Goal: Book appointment/travel/reservation

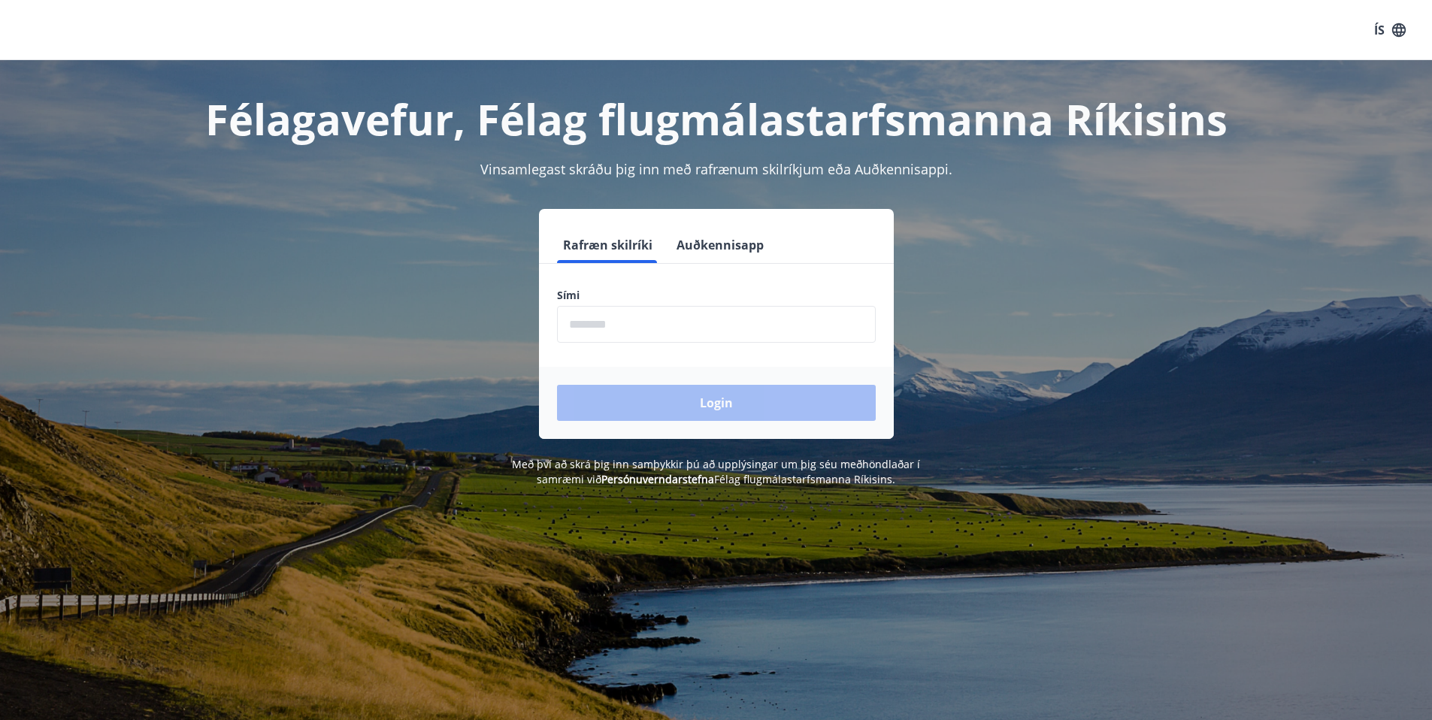
click at [609, 326] on input "phone" at bounding box center [716, 324] width 319 height 37
type input "********"
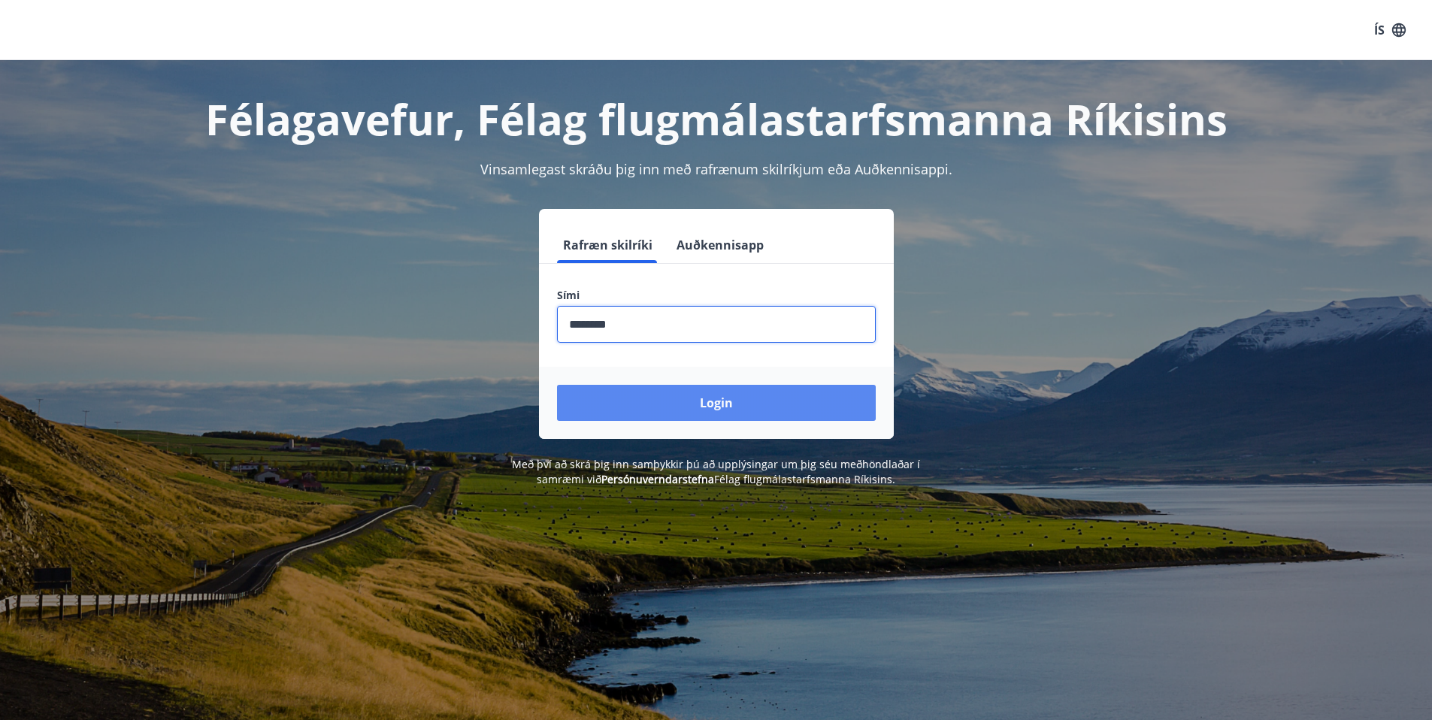
click at [714, 396] on button "Login" at bounding box center [716, 403] width 319 height 36
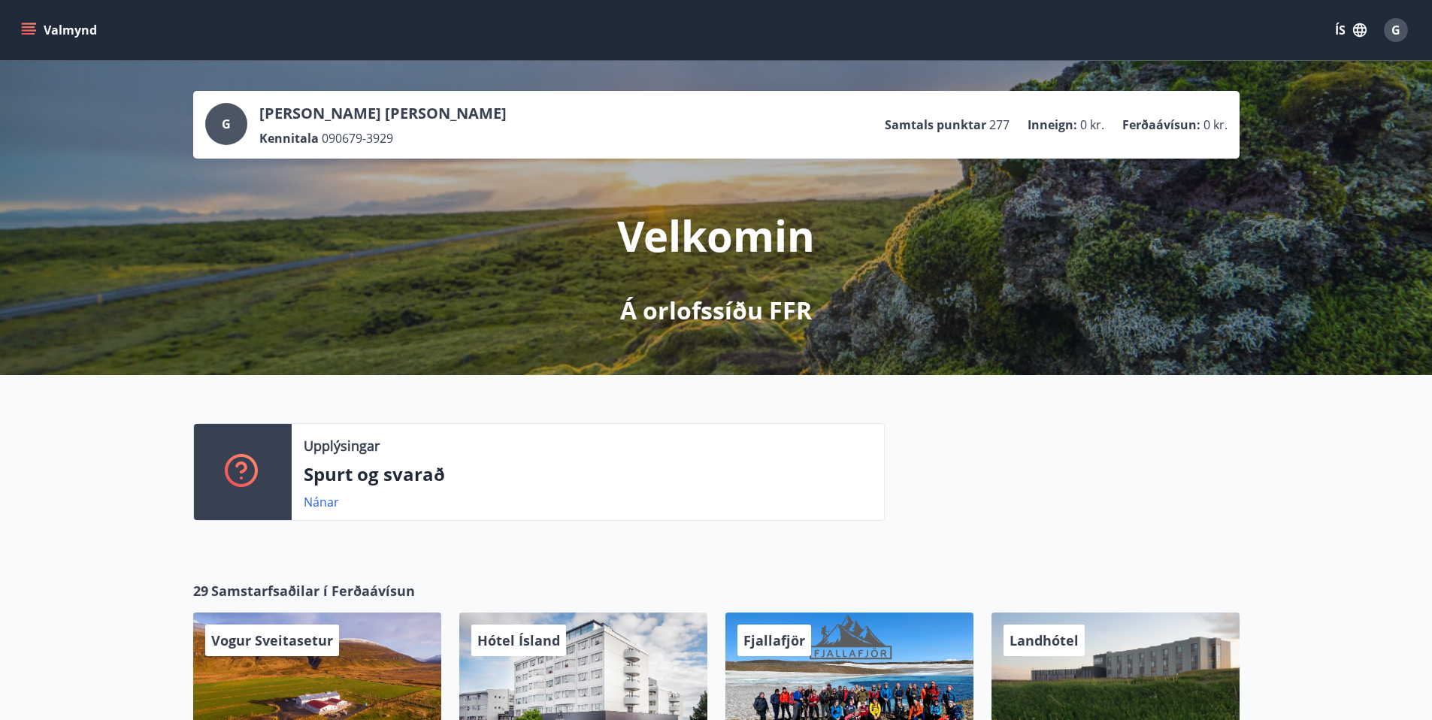
click at [28, 29] on icon "menu" at bounding box center [28, 30] width 15 height 15
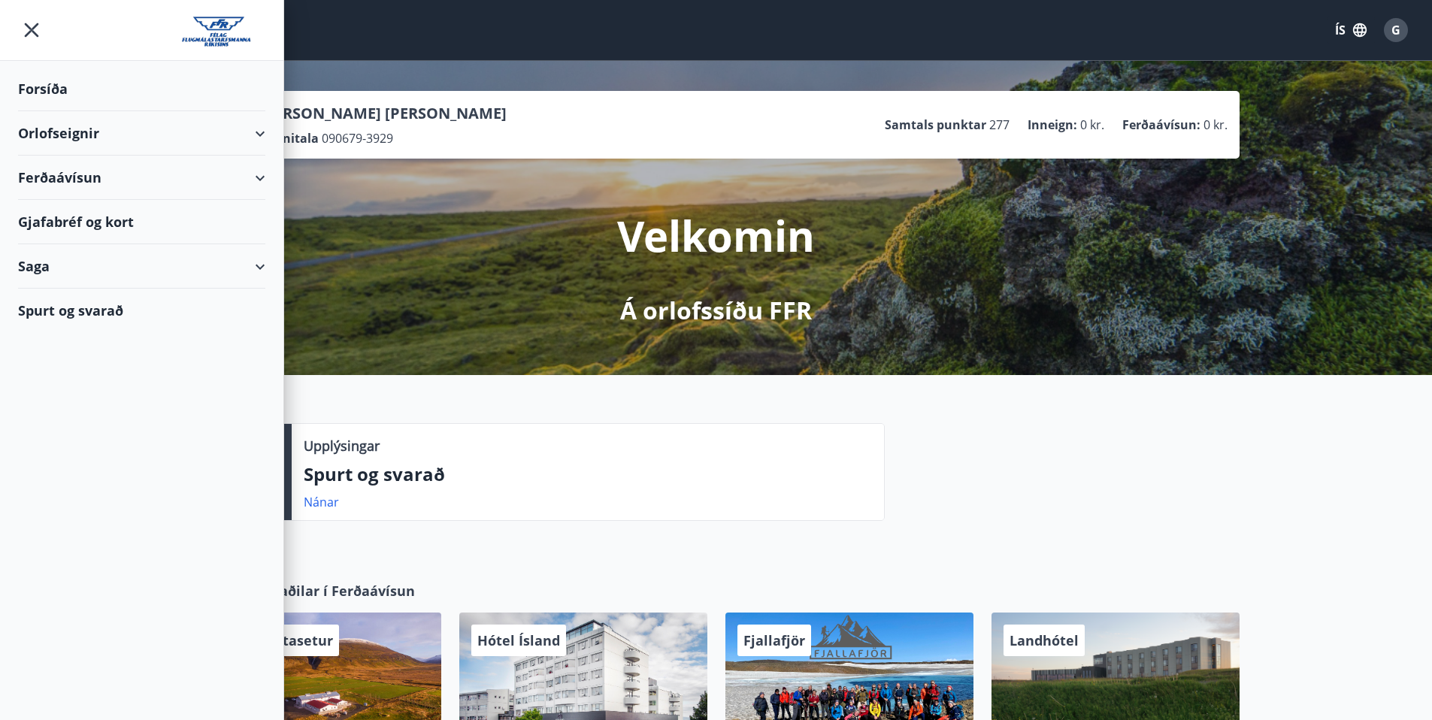
click at [37, 135] on div "Orlofseignir" at bounding box center [141, 133] width 247 height 44
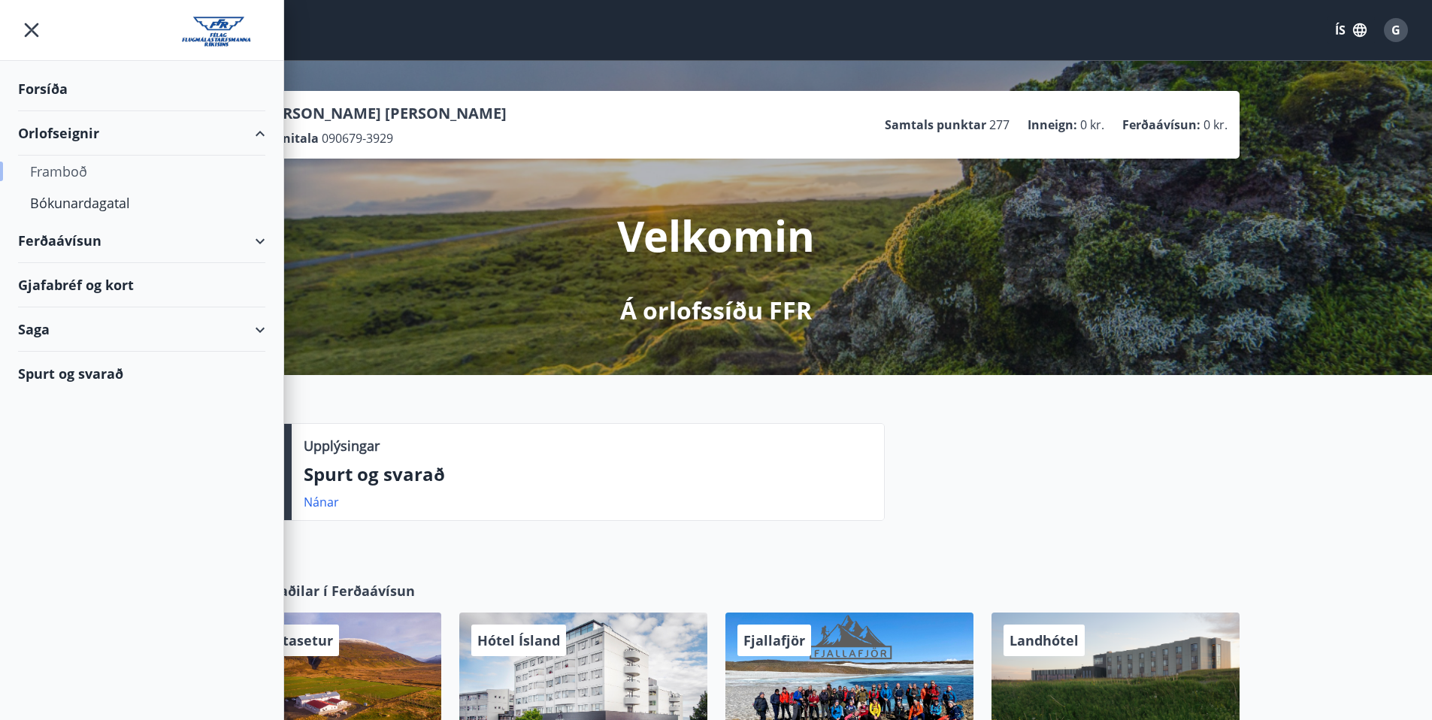
click at [53, 173] on div "Framboð" at bounding box center [141, 172] width 223 height 32
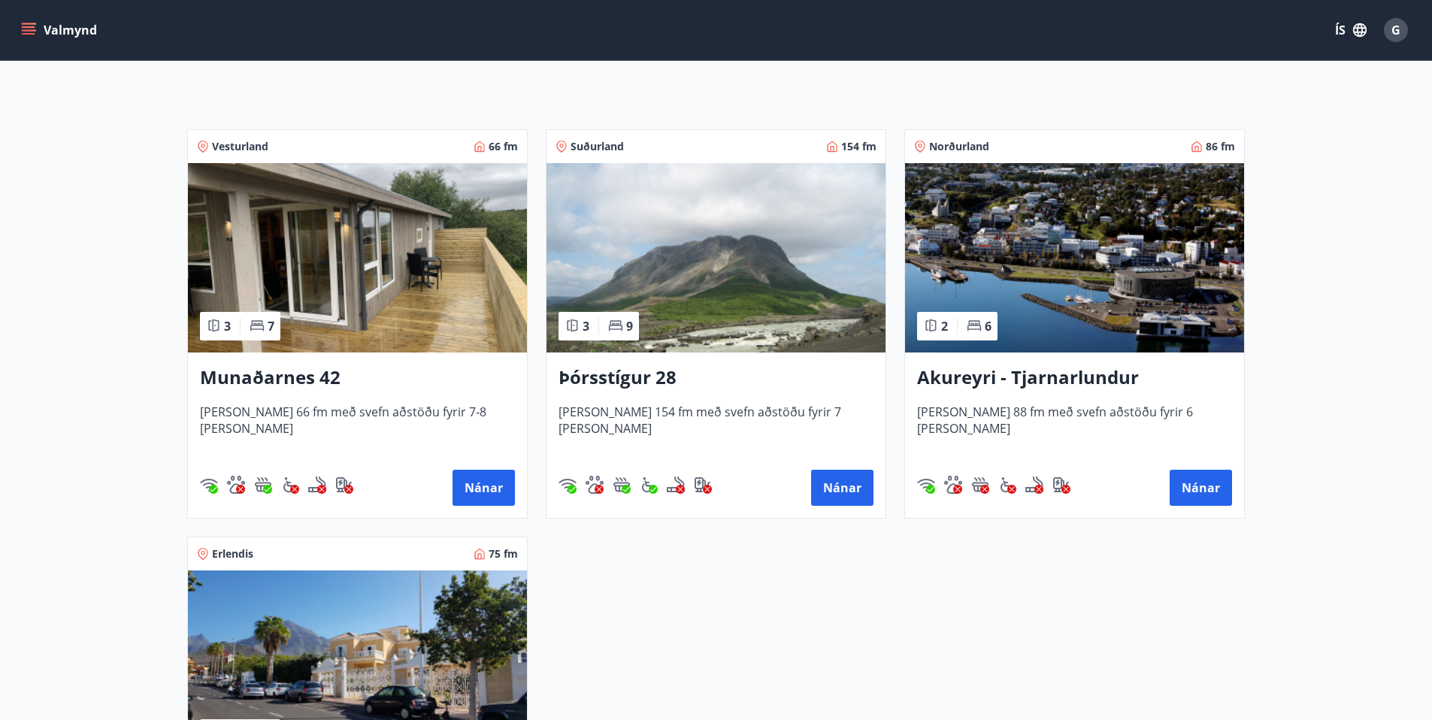
click at [392, 205] on img at bounding box center [357, 257] width 339 height 189
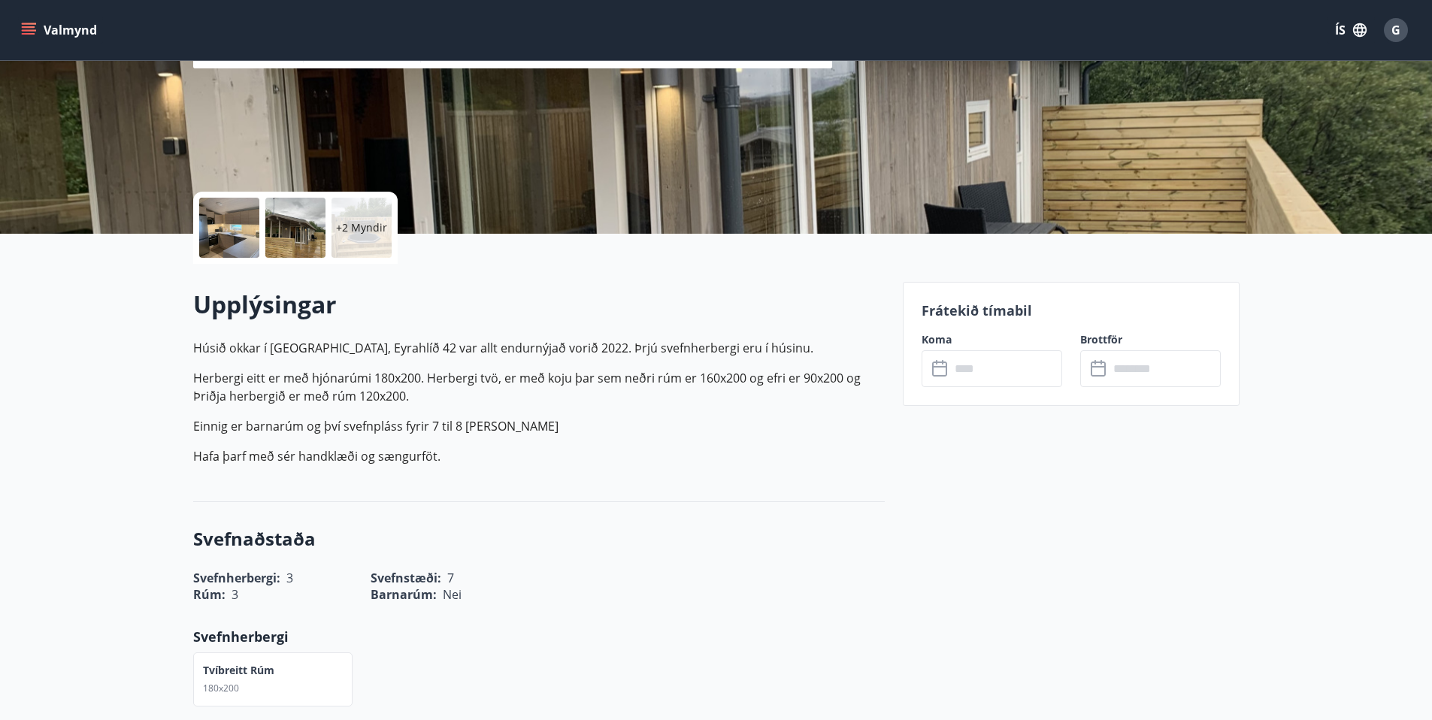
scroll to position [242, 0]
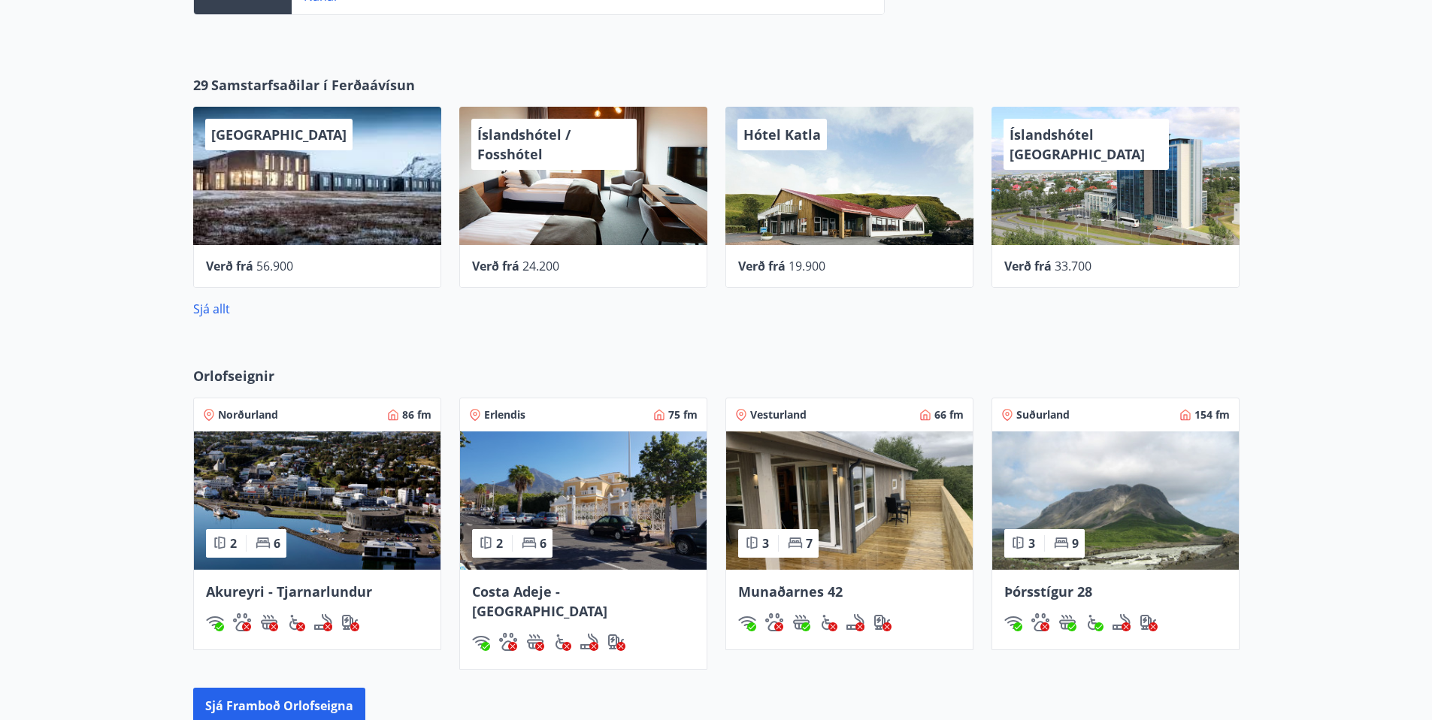
scroll to position [664, 0]
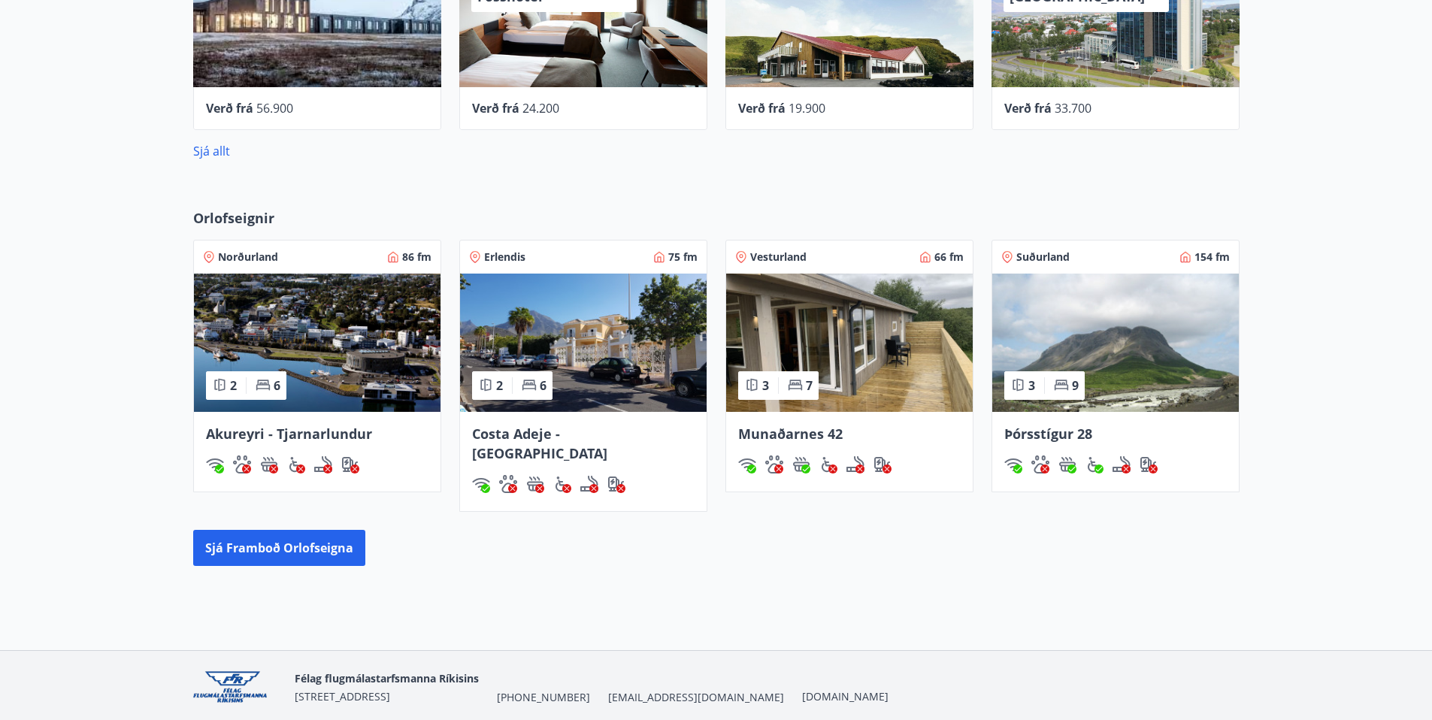
click at [1077, 329] on img at bounding box center [1116, 343] width 247 height 138
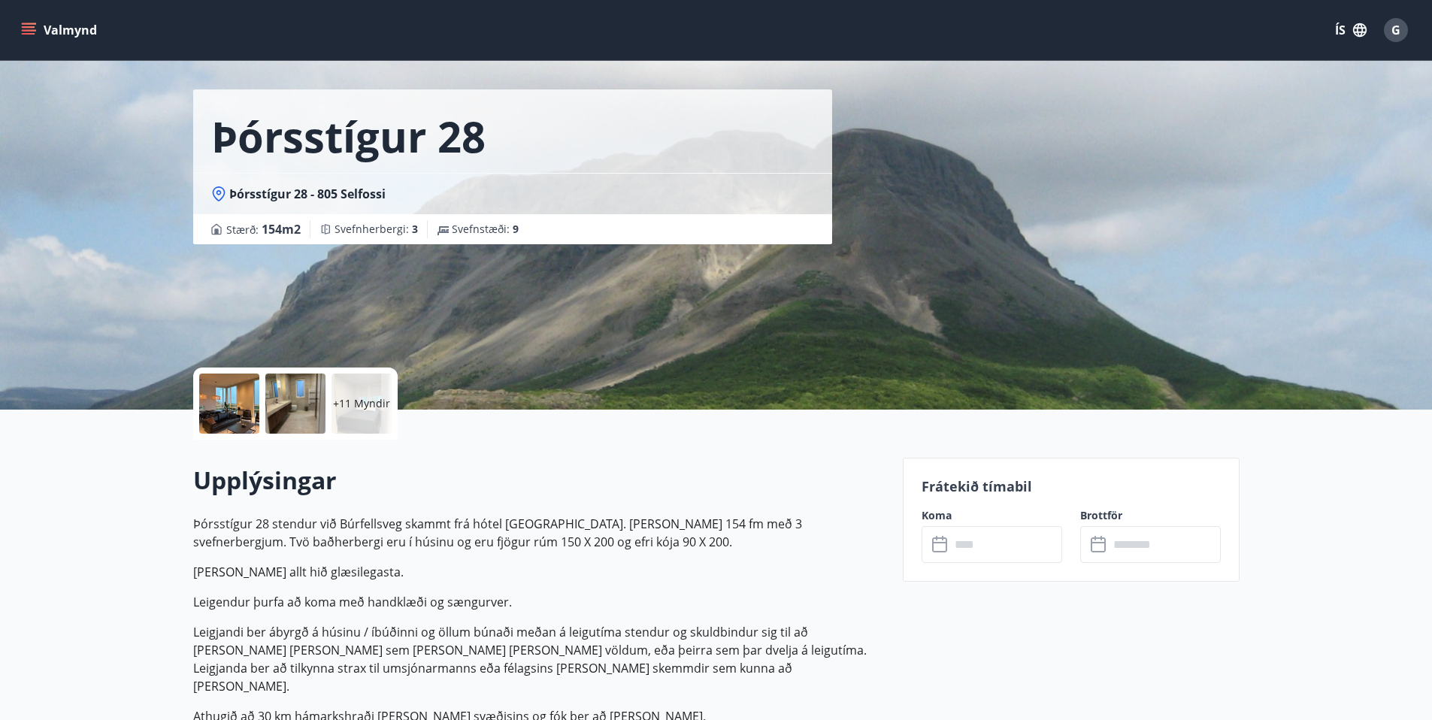
scroll to position [235, 0]
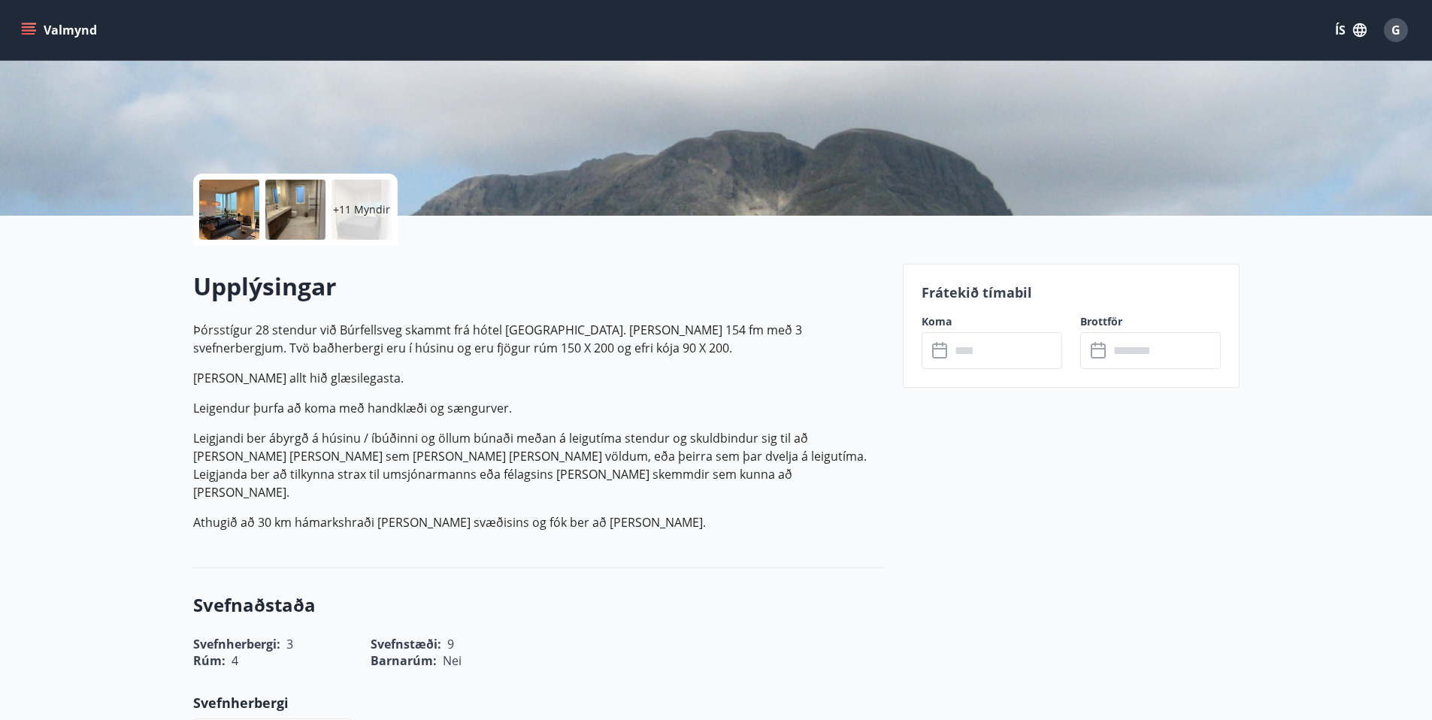
click at [974, 353] on input "text" at bounding box center [1006, 350] width 112 height 37
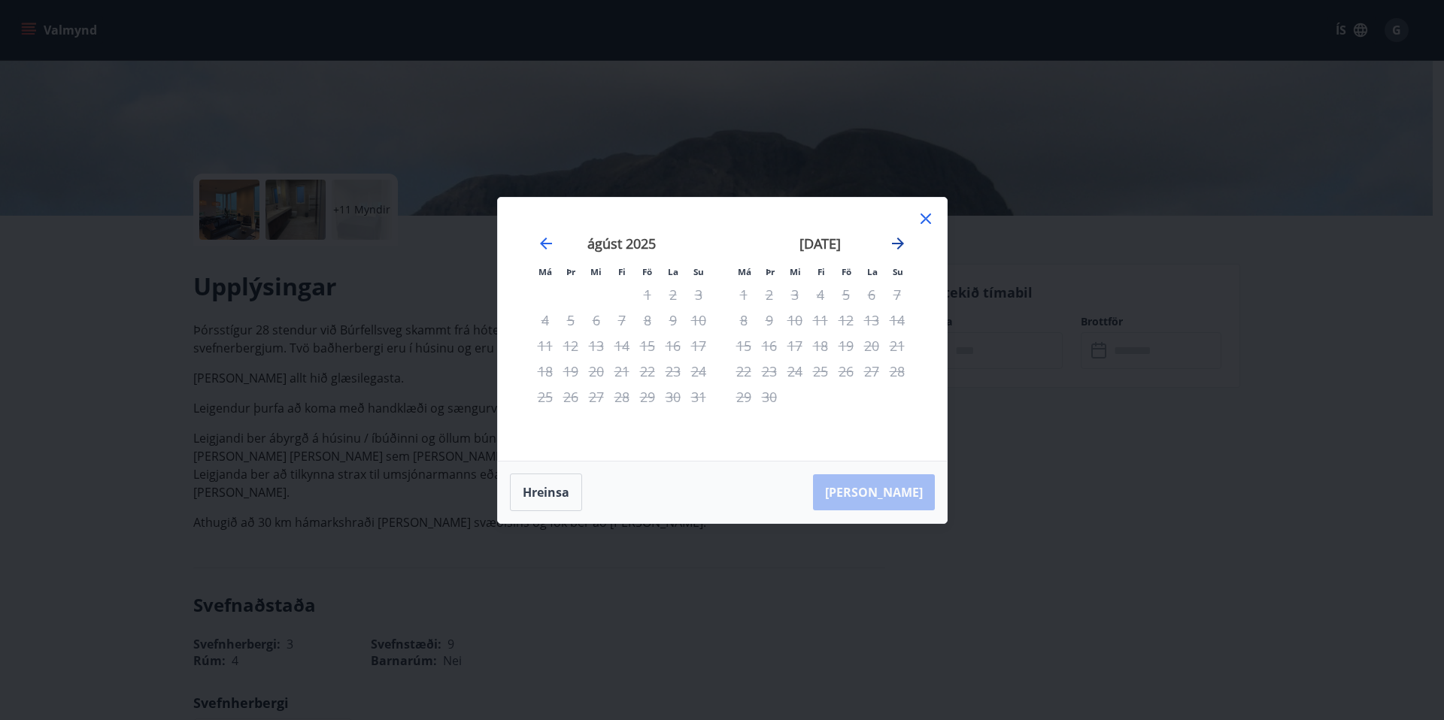
click at [900, 242] on icon "Move forward to switch to the next month." at bounding box center [898, 244] width 12 height 12
click at [897, 243] on icon "Move forward to switch to the next month." at bounding box center [898, 244] width 12 height 12
click at [927, 216] on icon at bounding box center [925, 219] width 11 height 11
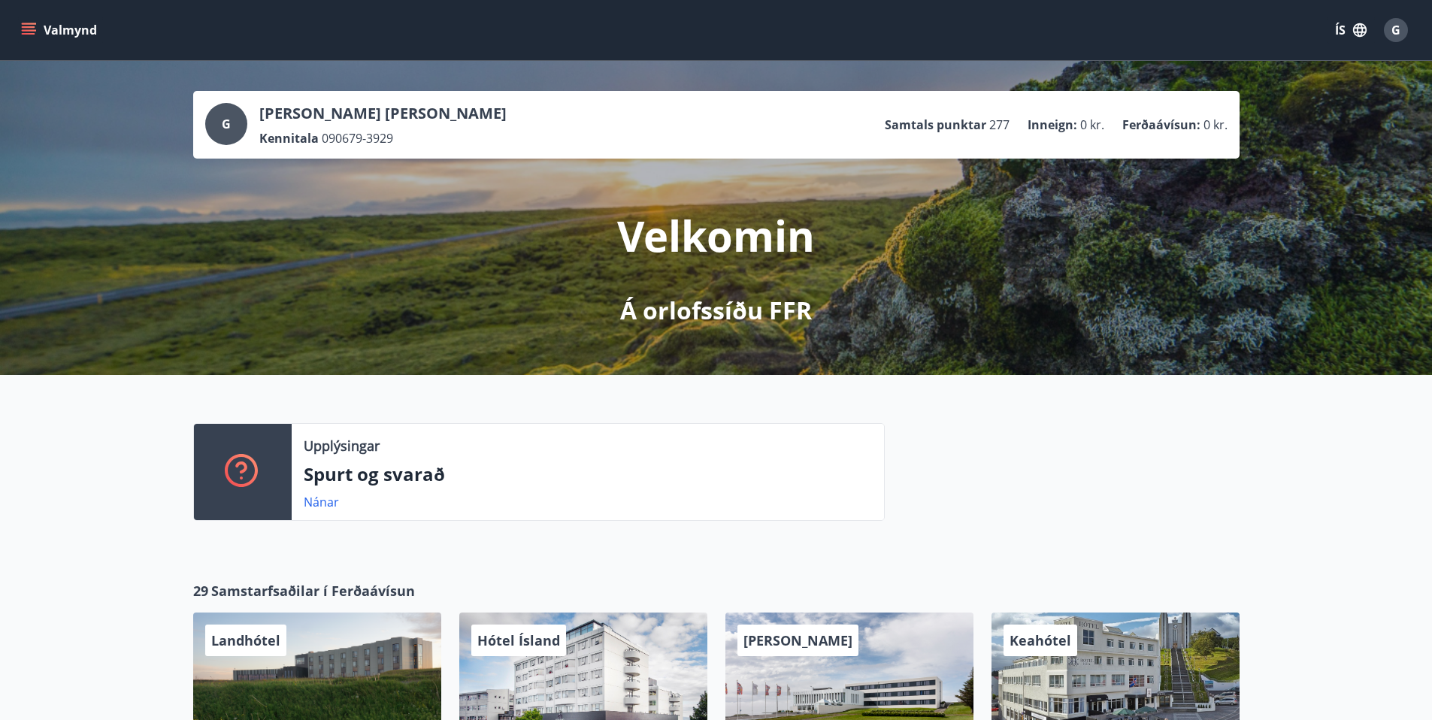
click at [26, 26] on icon "menu" at bounding box center [29, 27] width 14 height 2
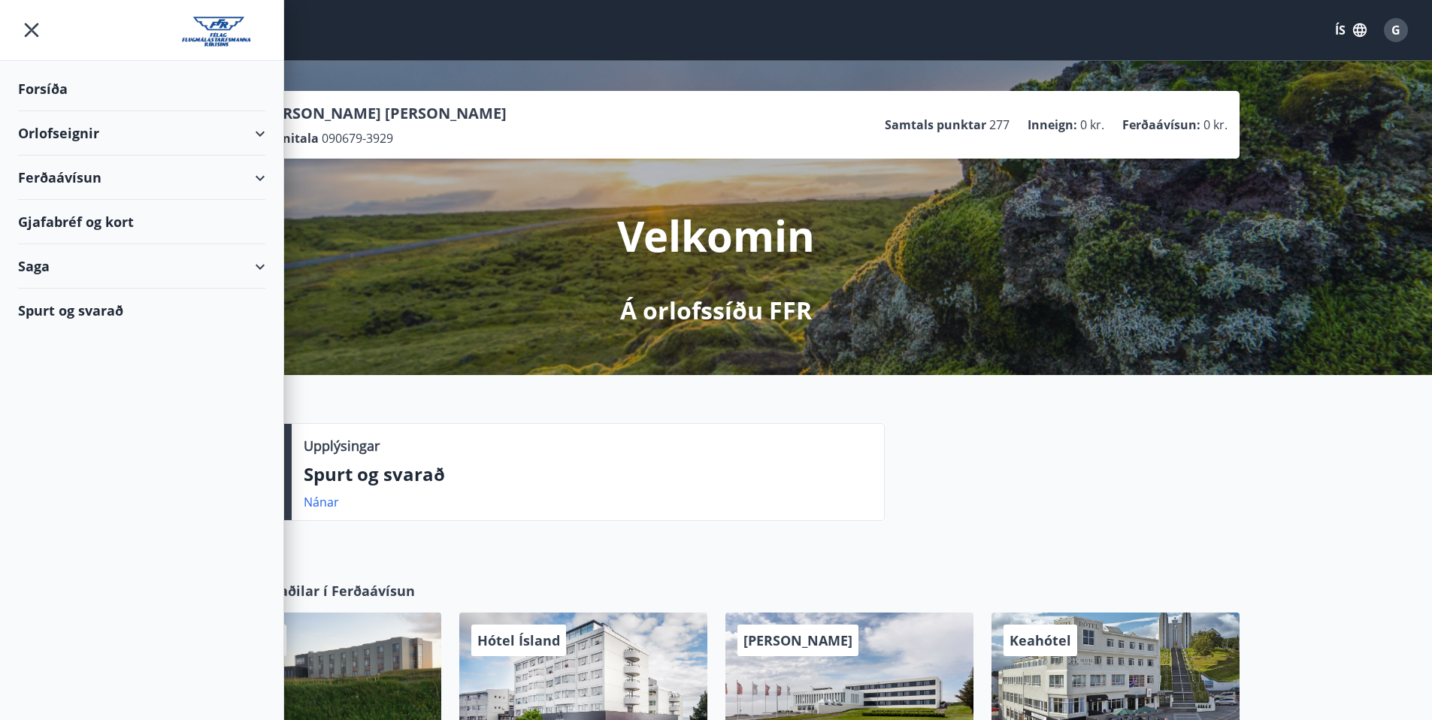
click at [65, 183] on div "Ferðaávísun" at bounding box center [141, 178] width 247 height 44
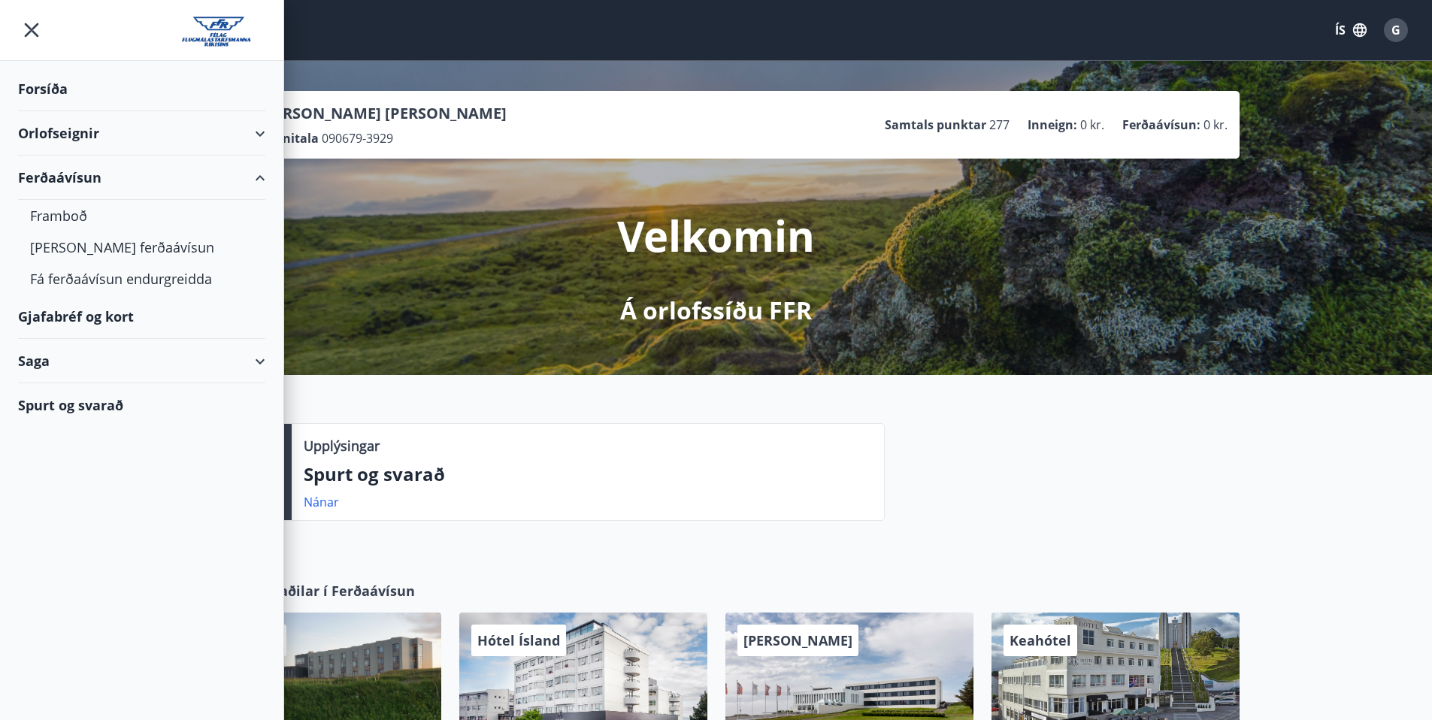
click at [80, 130] on div "Orlofseignir" at bounding box center [141, 133] width 247 height 44
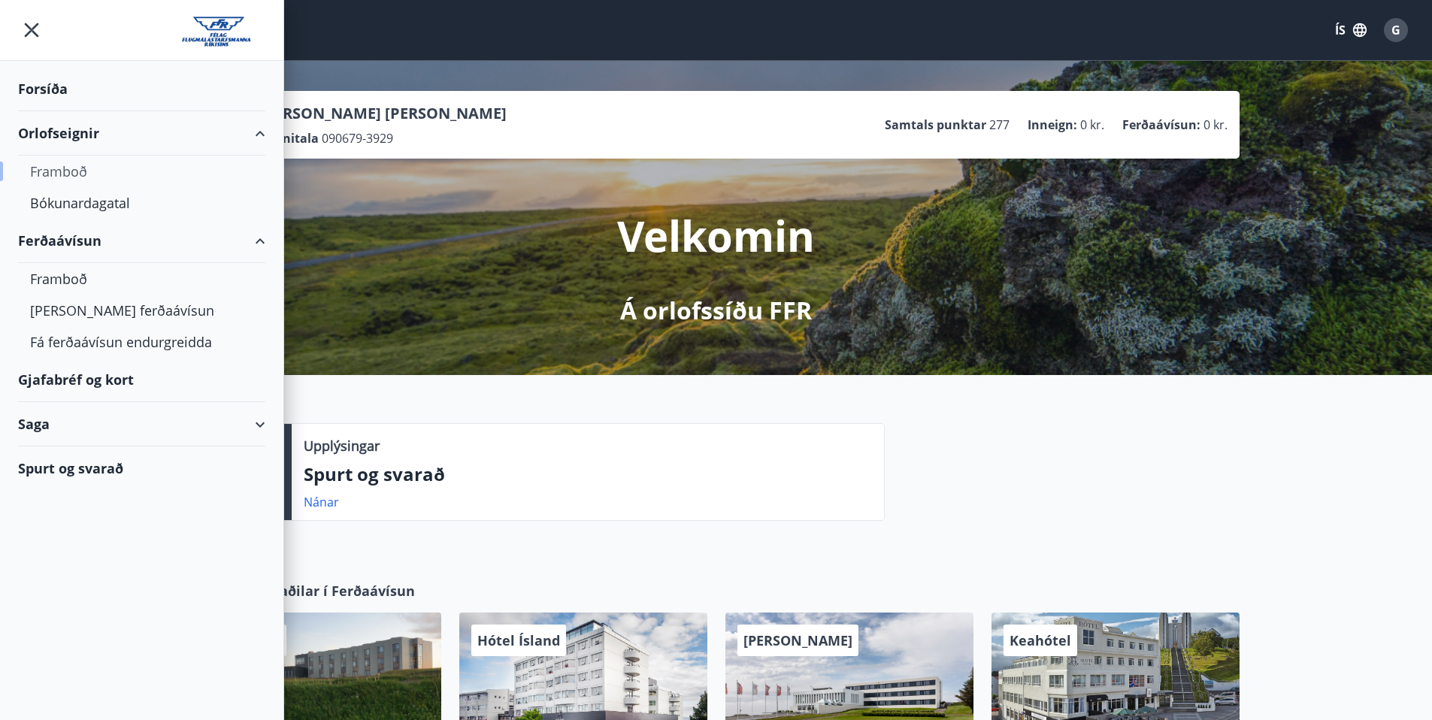
click at [71, 168] on div "Framboð" at bounding box center [141, 172] width 223 height 32
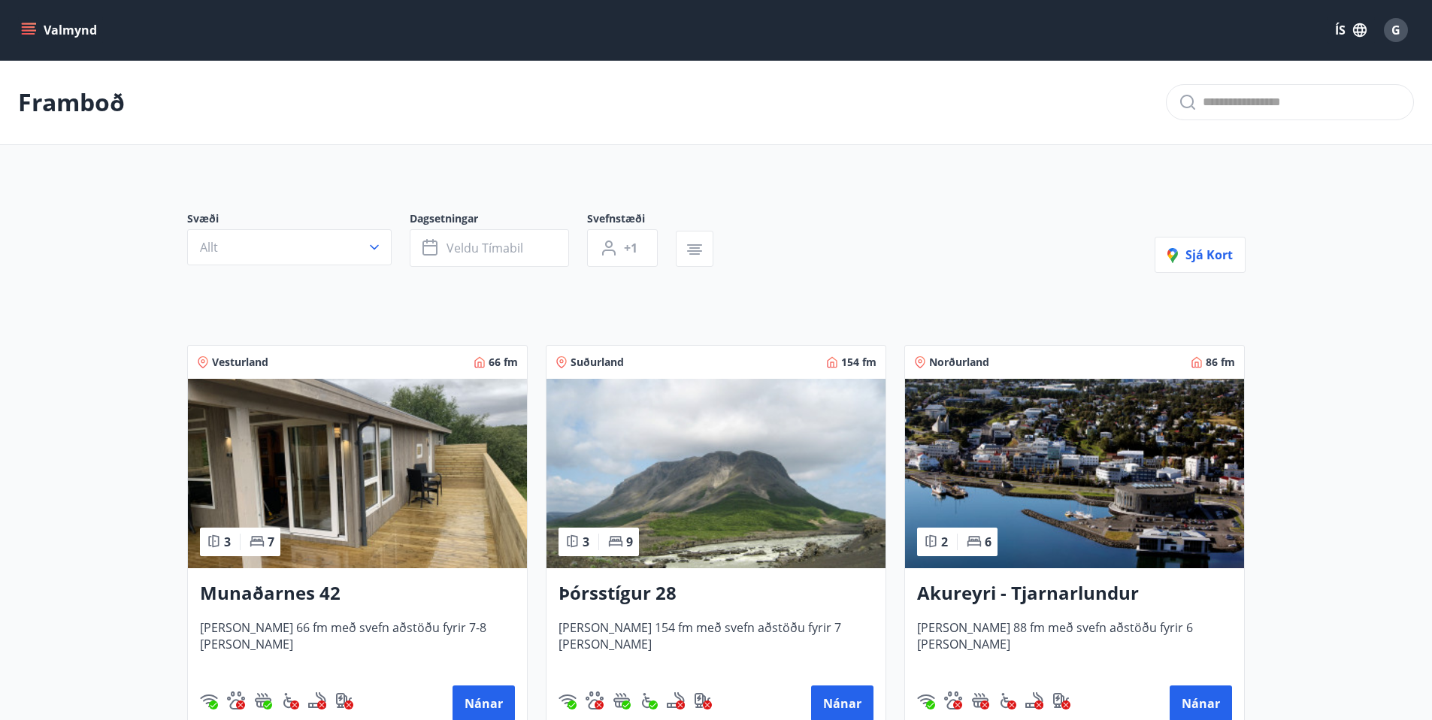
click at [383, 465] on img at bounding box center [357, 473] width 339 height 189
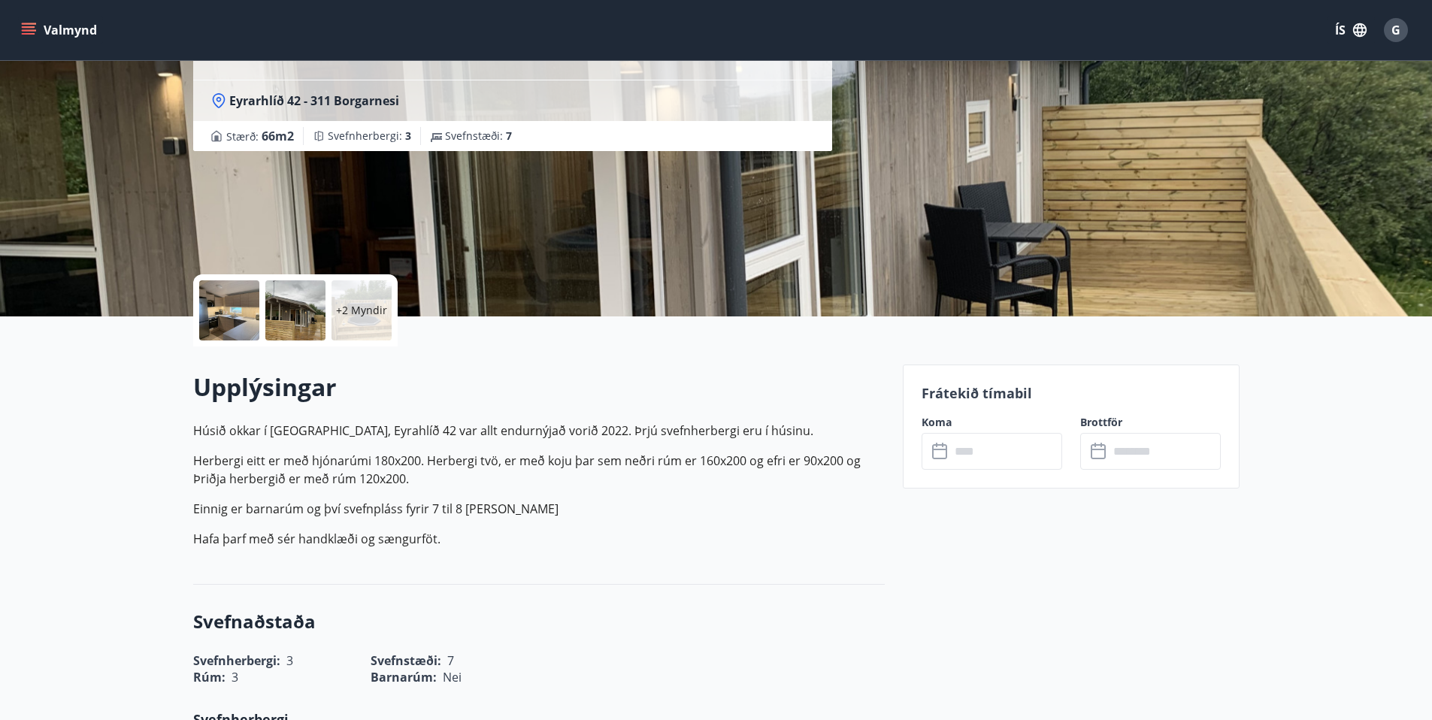
scroll to position [280, 0]
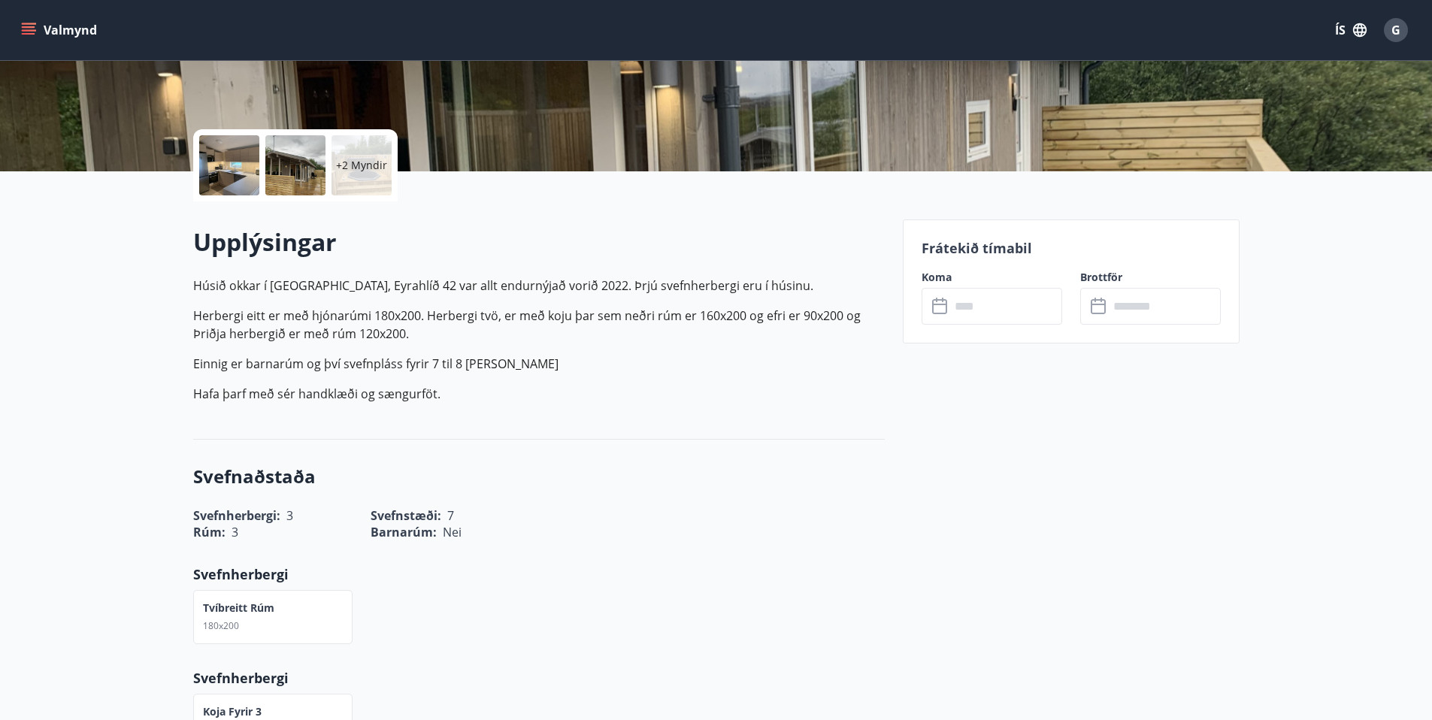
click at [968, 308] on input "text" at bounding box center [1006, 306] width 112 height 37
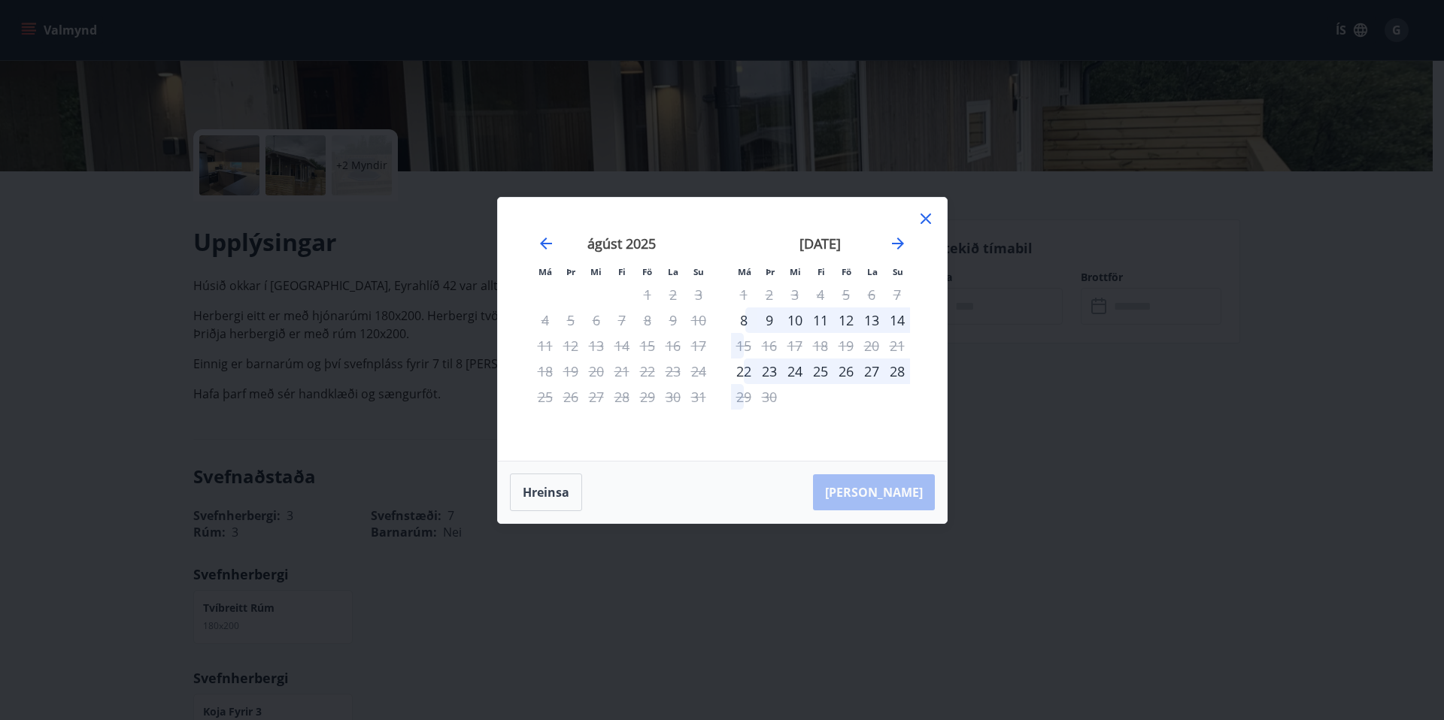
click at [925, 217] on icon at bounding box center [926, 219] width 18 height 18
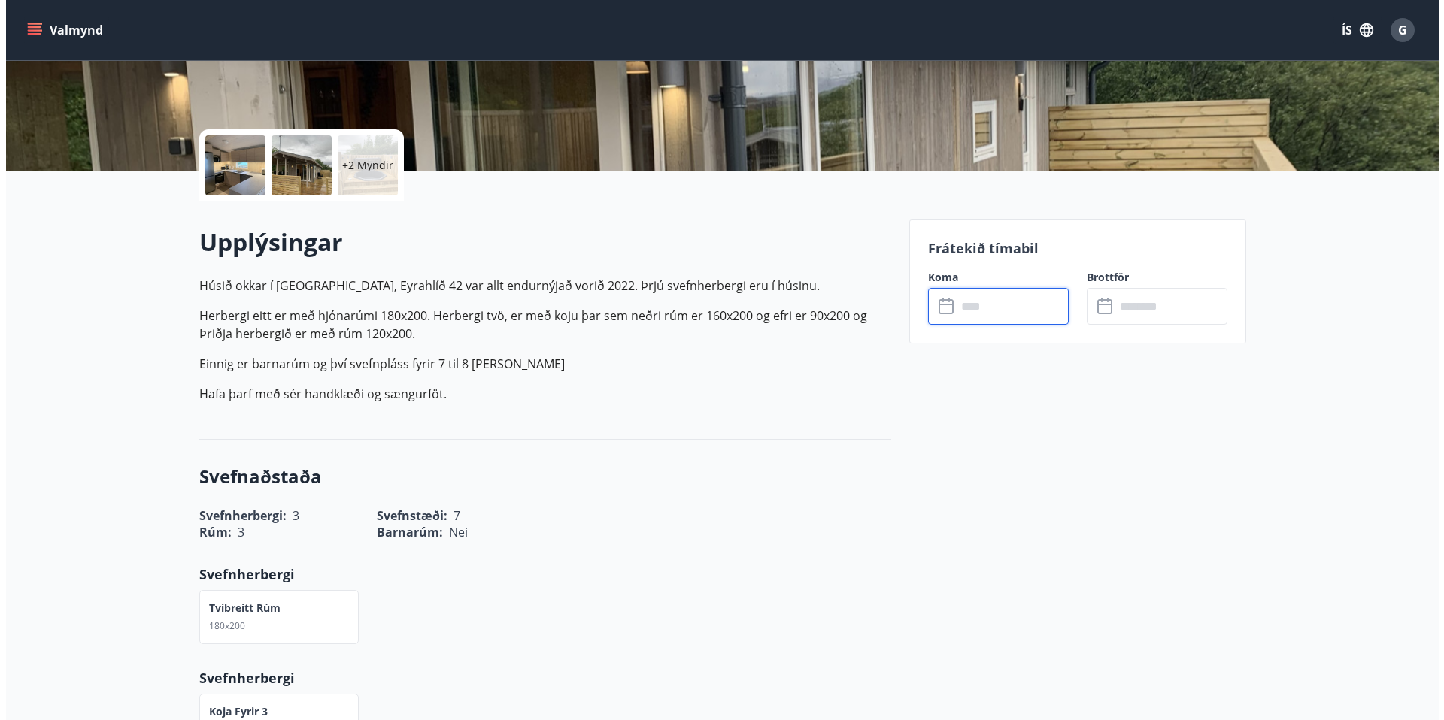
scroll to position [0, 0]
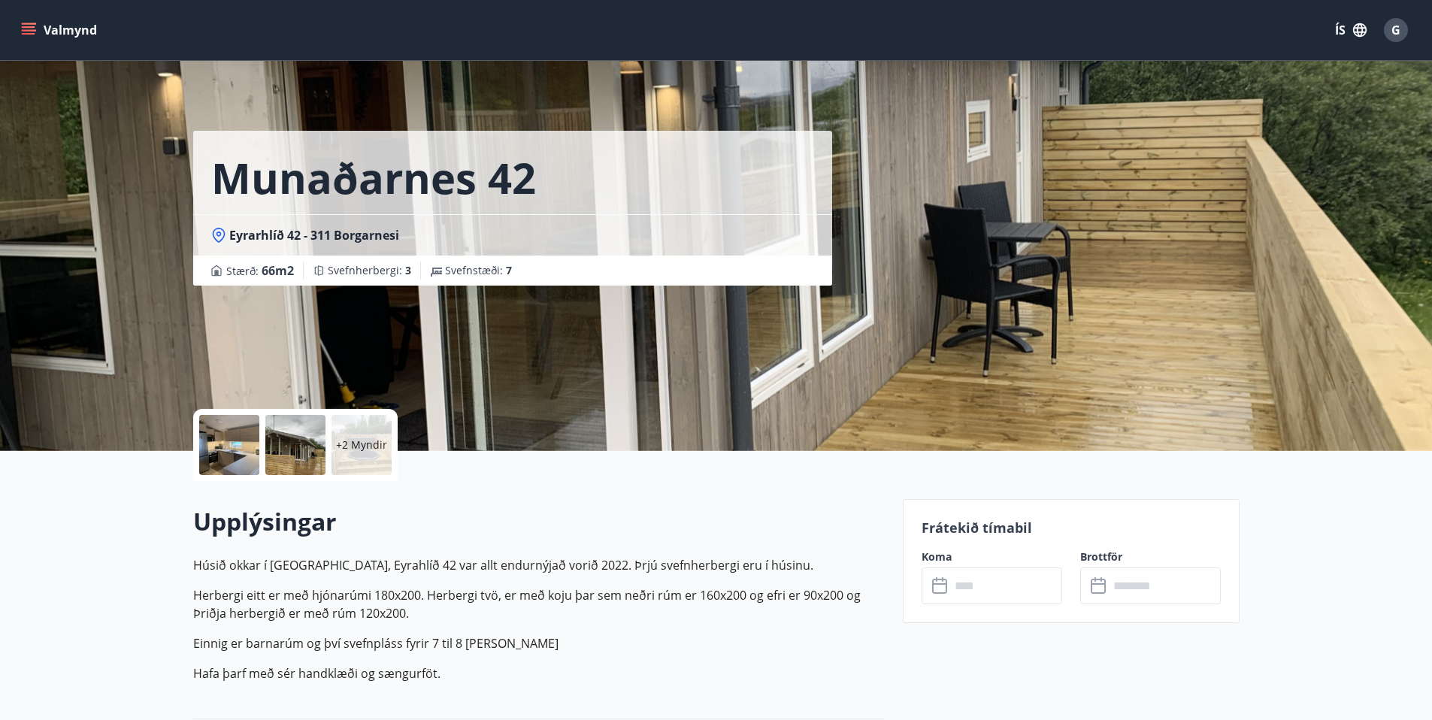
click at [226, 449] on div at bounding box center [229, 445] width 60 height 60
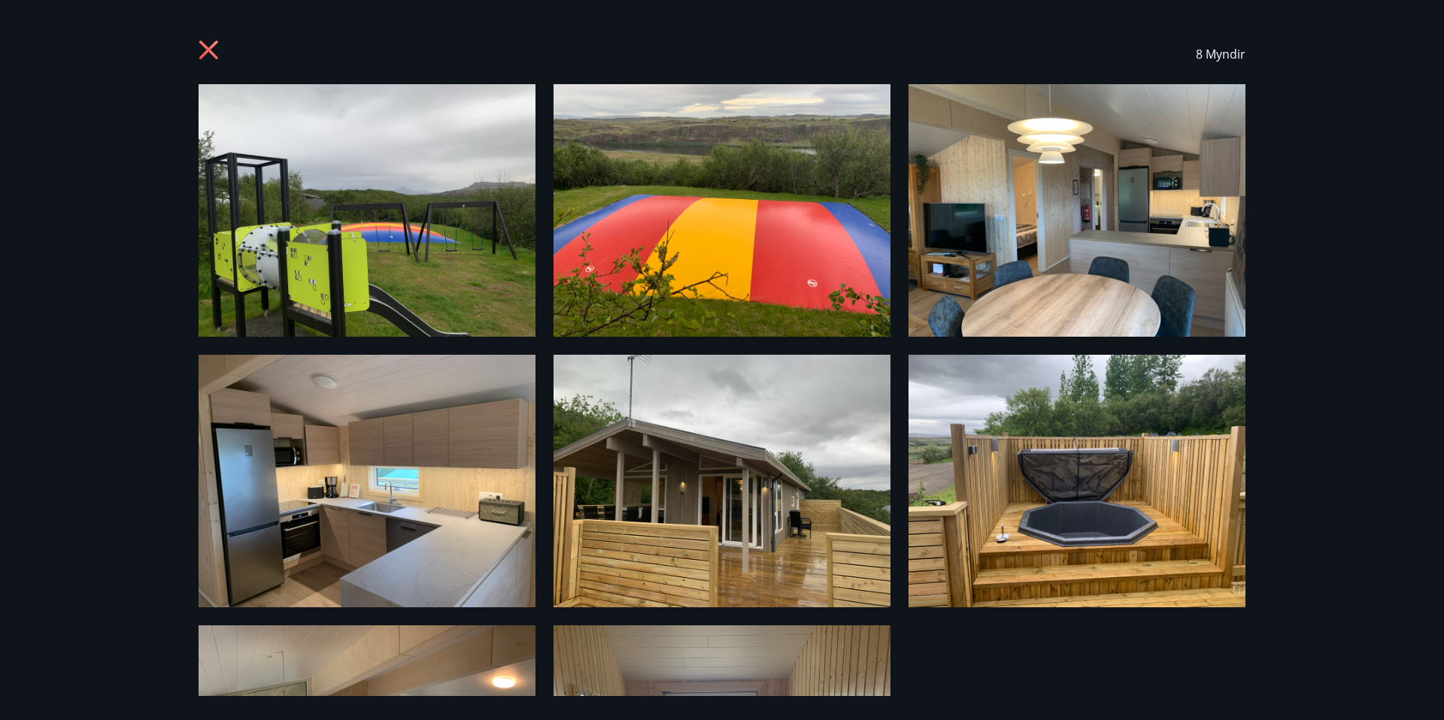
click at [1088, 199] on img at bounding box center [1076, 210] width 337 height 253
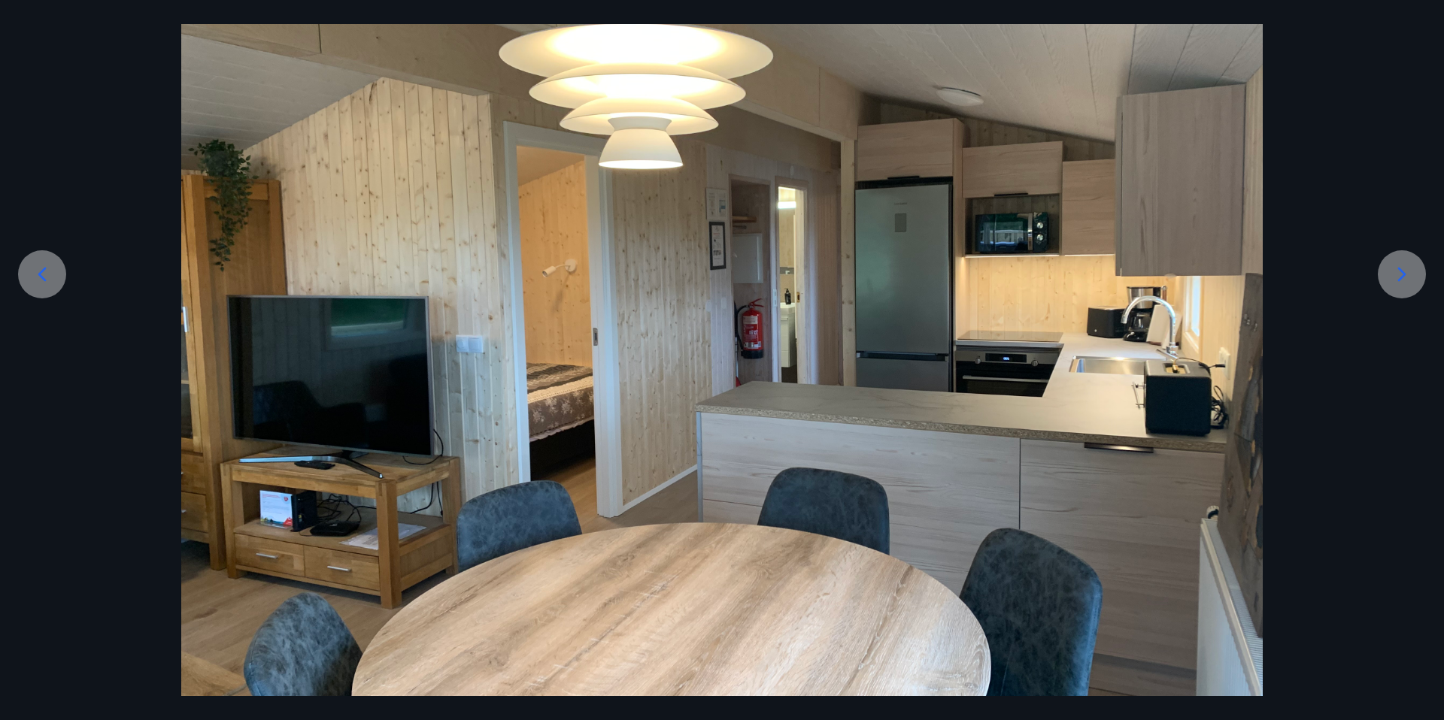
scroll to position [199, 0]
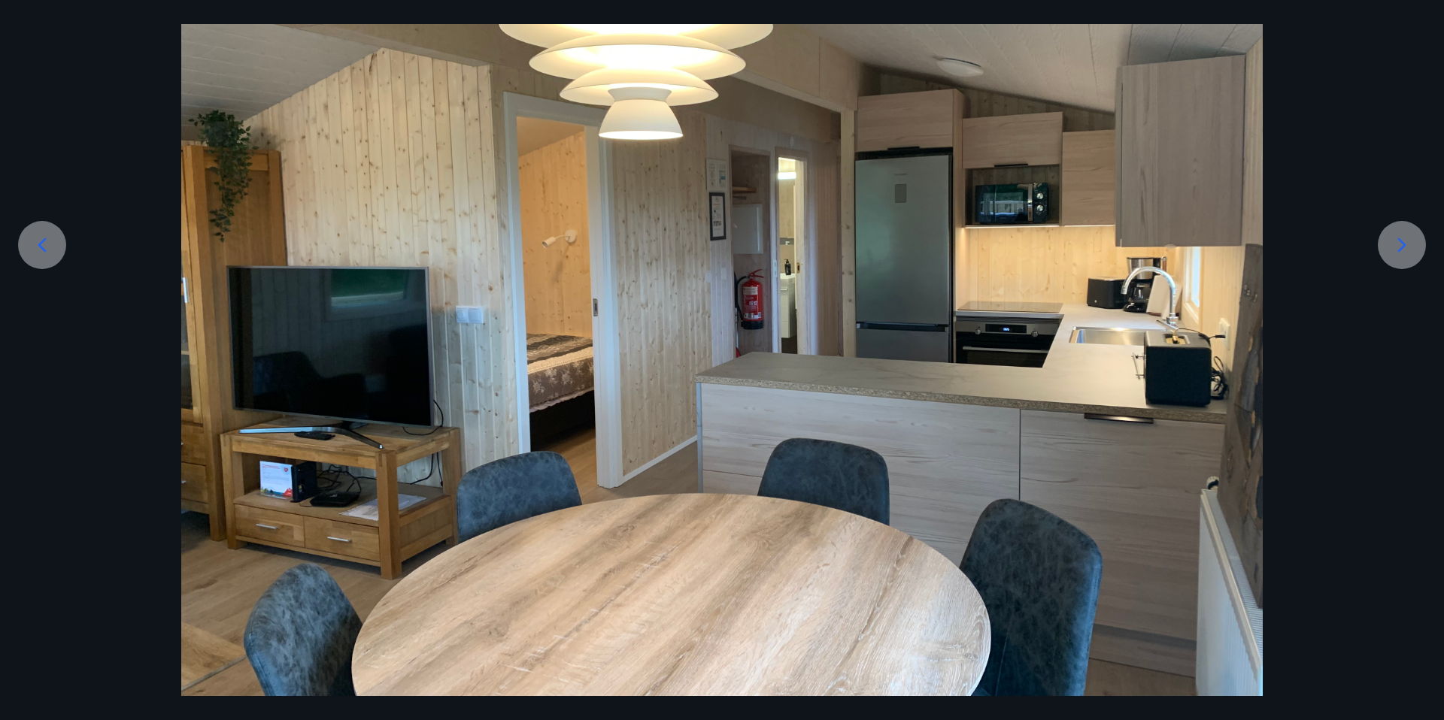
click at [1400, 244] on icon at bounding box center [1402, 245] width 24 height 24
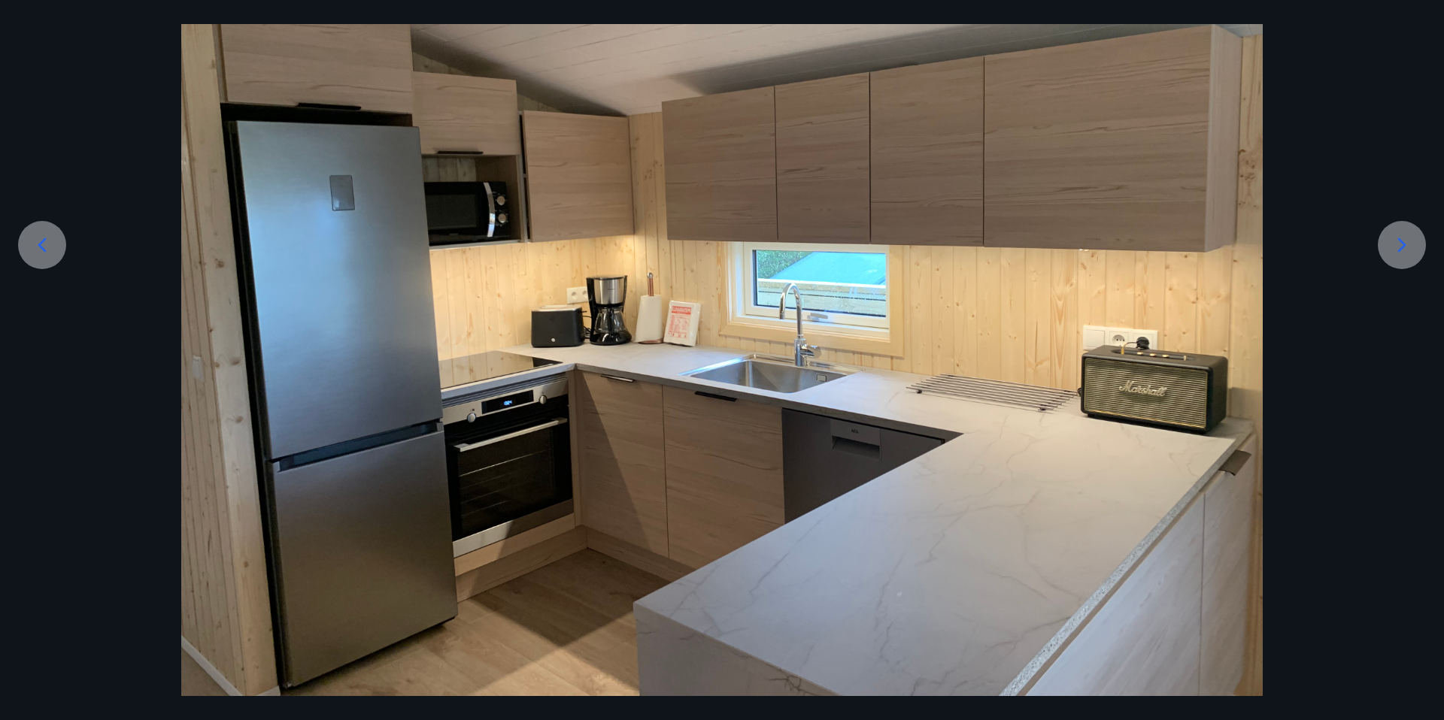
click at [1399, 240] on icon at bounding box center [1402, 245] width 8 height 14
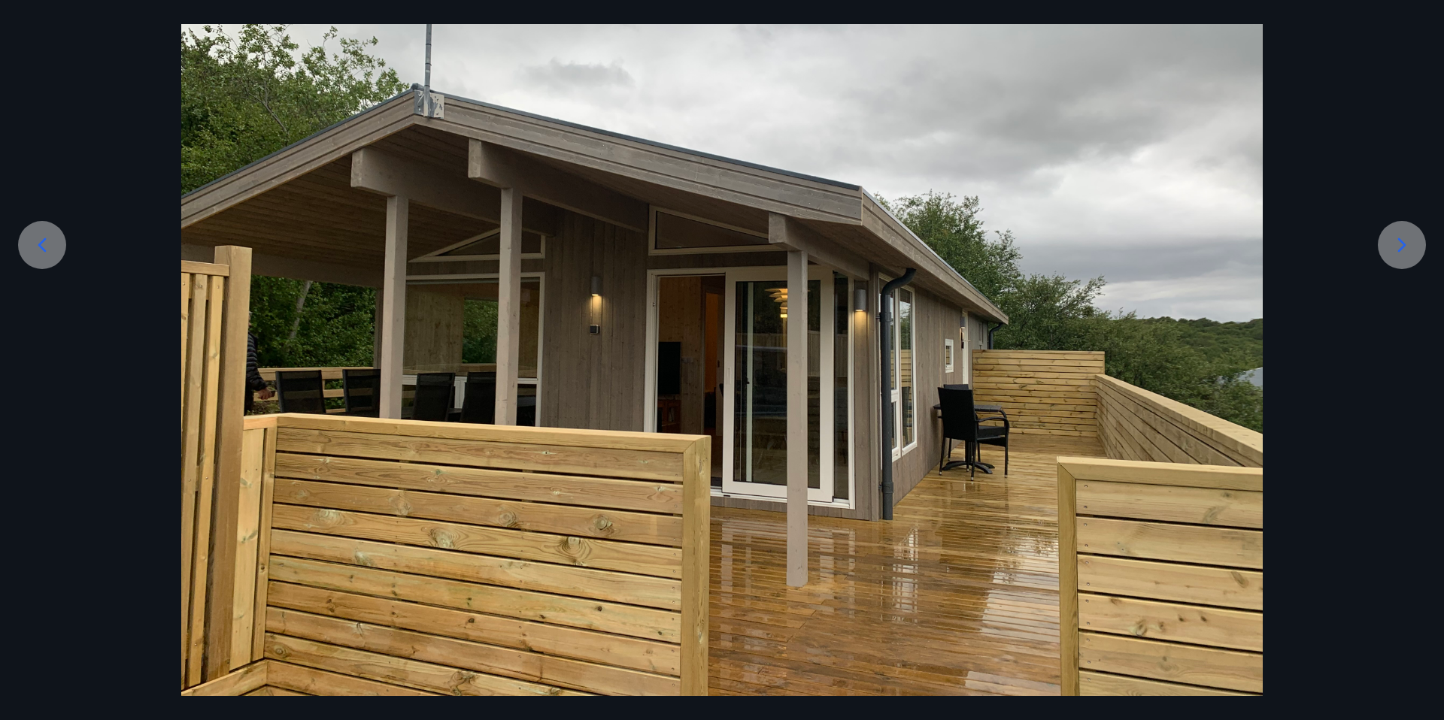
click at [1398, 242] on icon at bounding box center [1402, 245] width 24 height 24
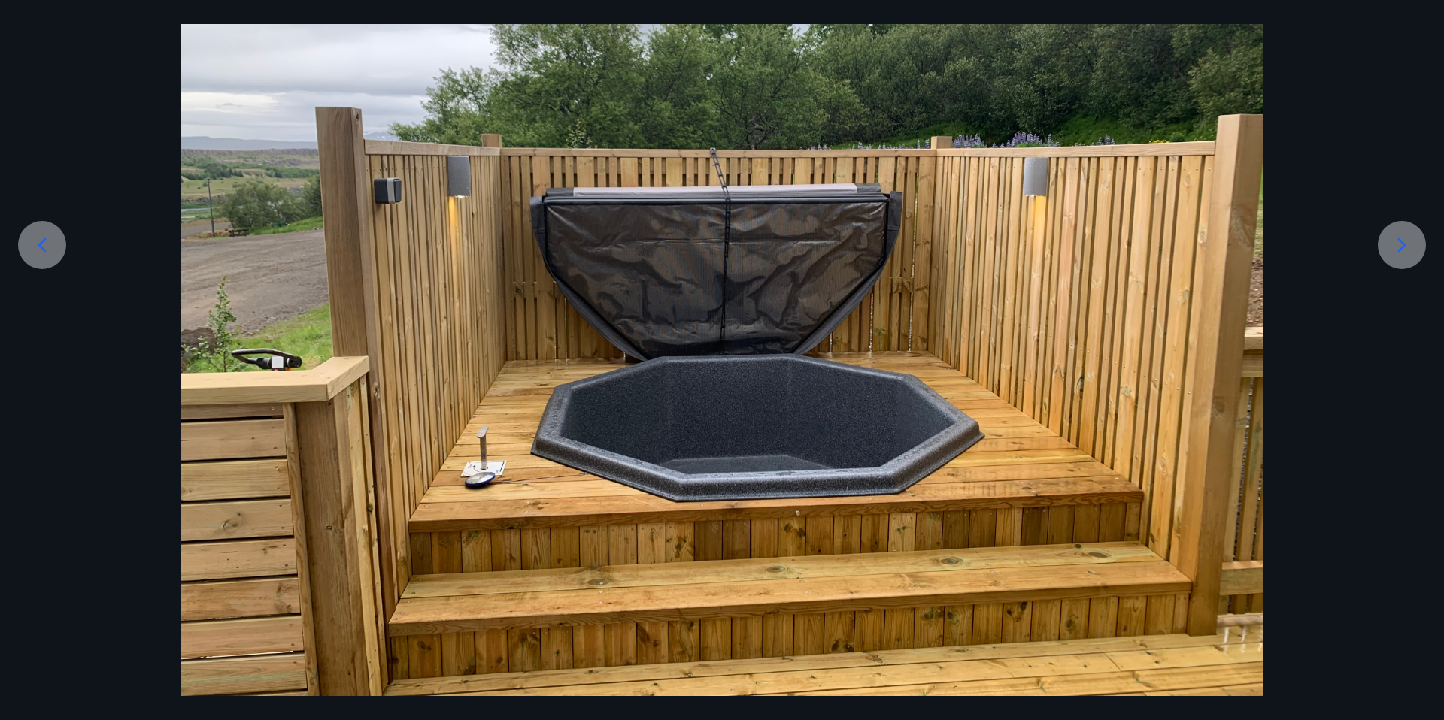
click at [1400, 242] on icon at bounding box center [1402, 245] width 24 height 24
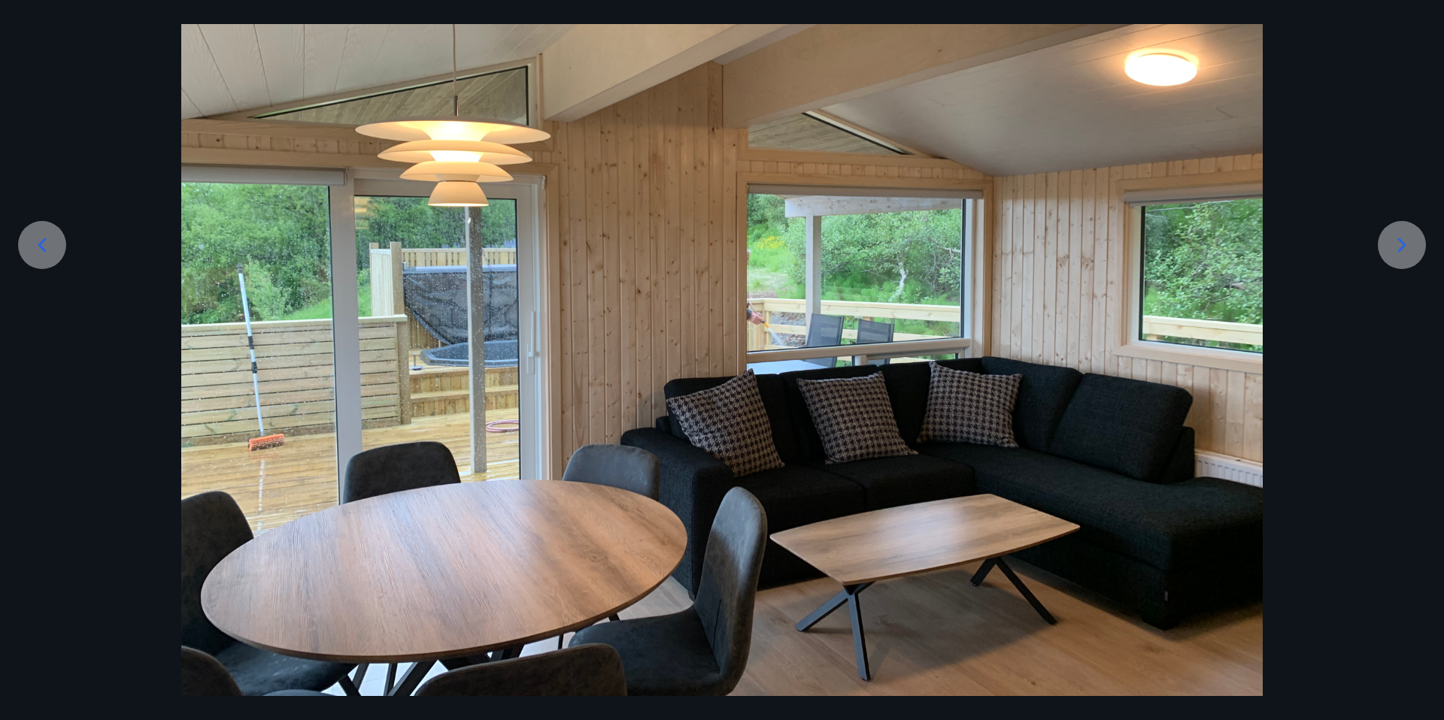
click at [1399, 244] on icon at bounding box center [1402, 245] width 24 height 24
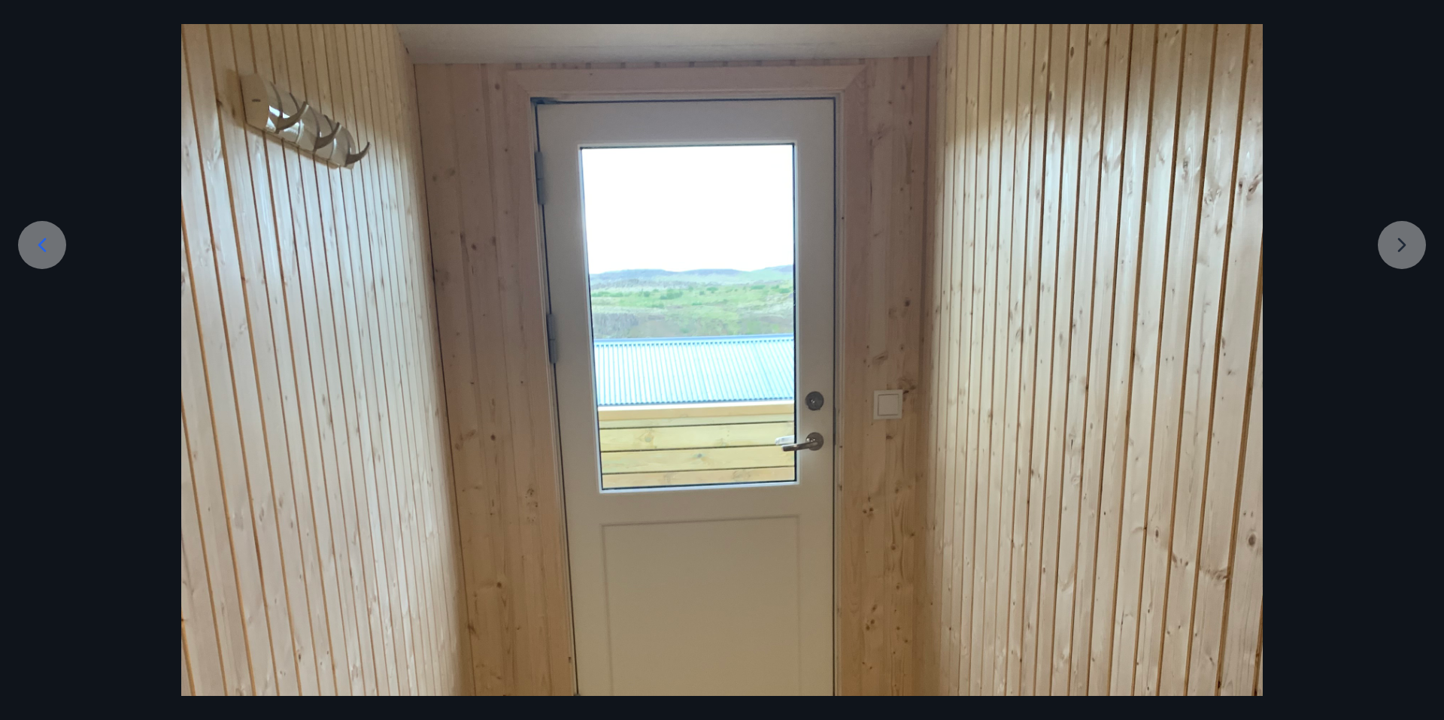
click at [1399, 244] on div at bounding box center [722, 605] width 1444 height 1441
click at [1399, 247] on div at bounding box center [722, 605] width 1444 height 1441
click at [41, 243] on icon at bounding box center [42, 245] width 8 height 14
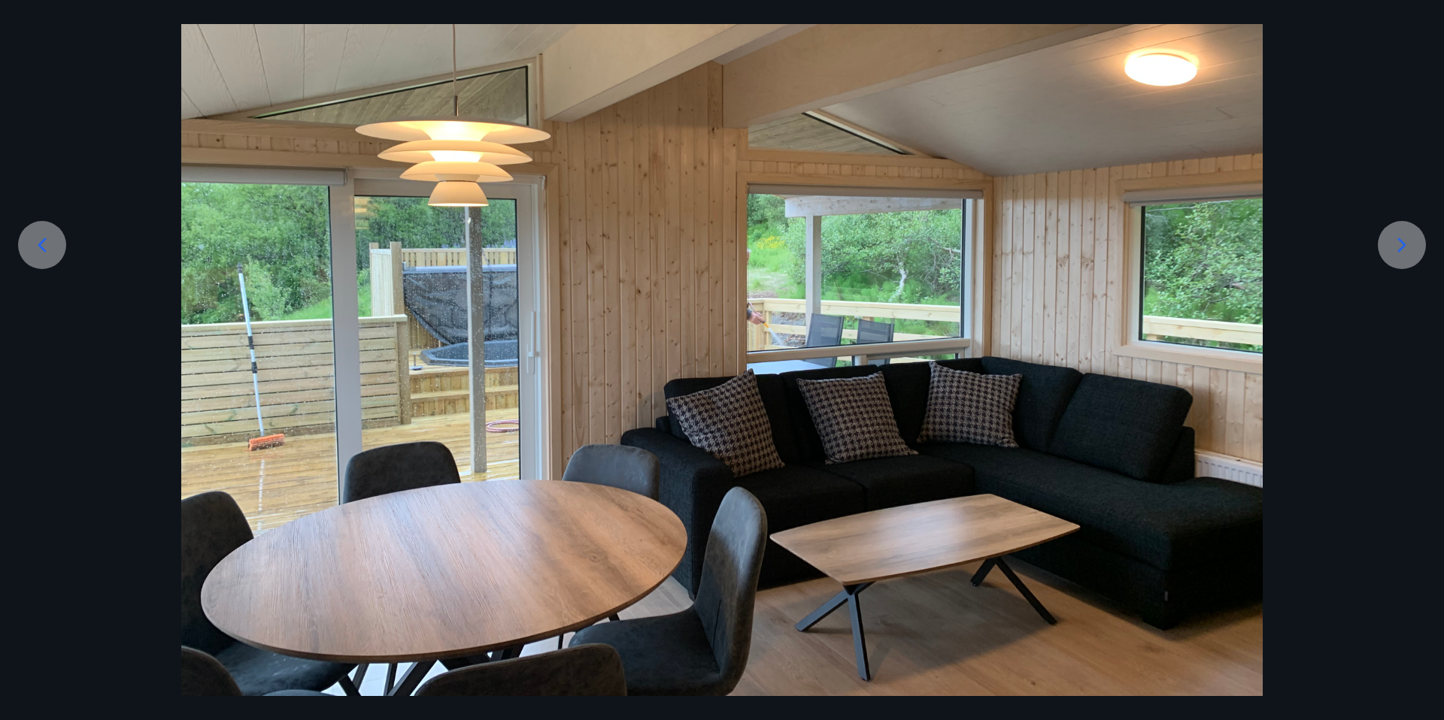
click at [41, 244] on icon at bounding box center [42, 245] width 8 height 14
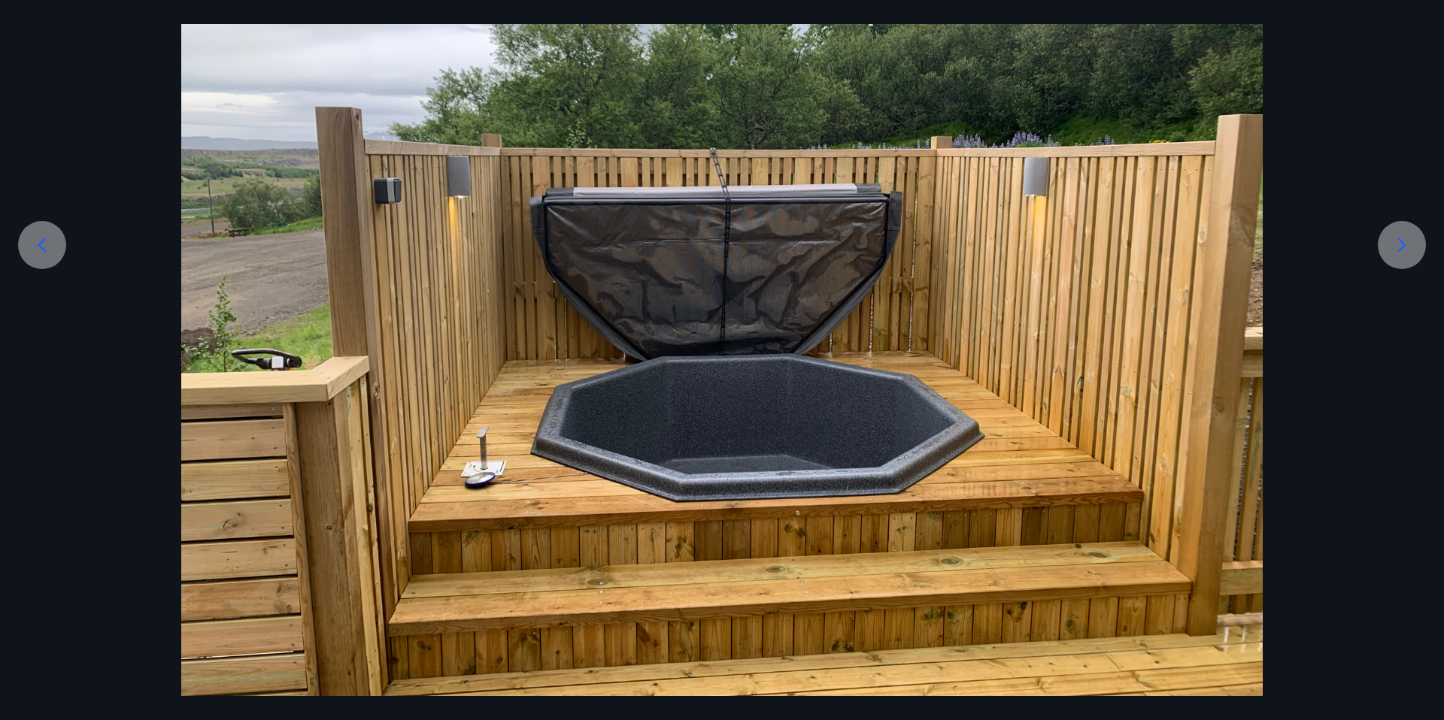
click at [1402, 244] on icon at bounding box center [1402, 245] width 24 height 24
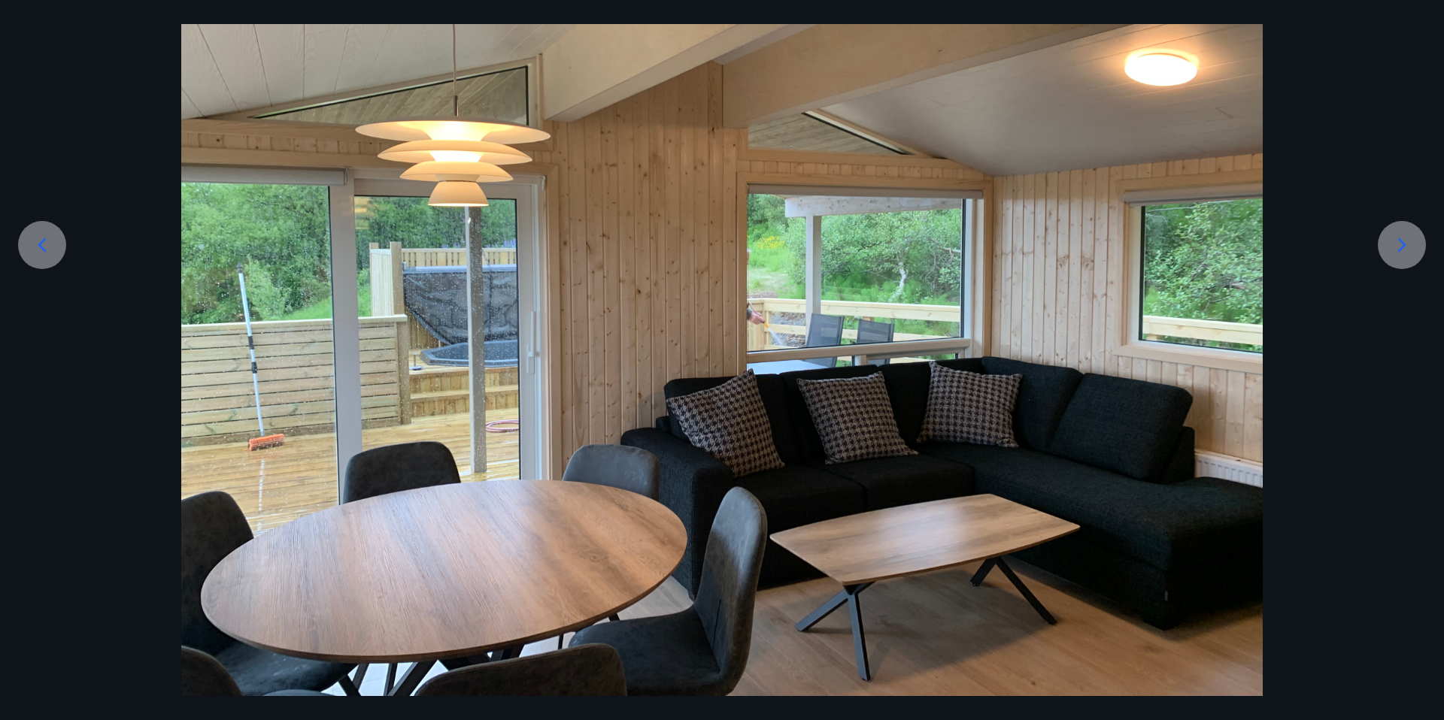
click at [1402, 239] on icon at bounding box center [1402, 245] width 24 height 24
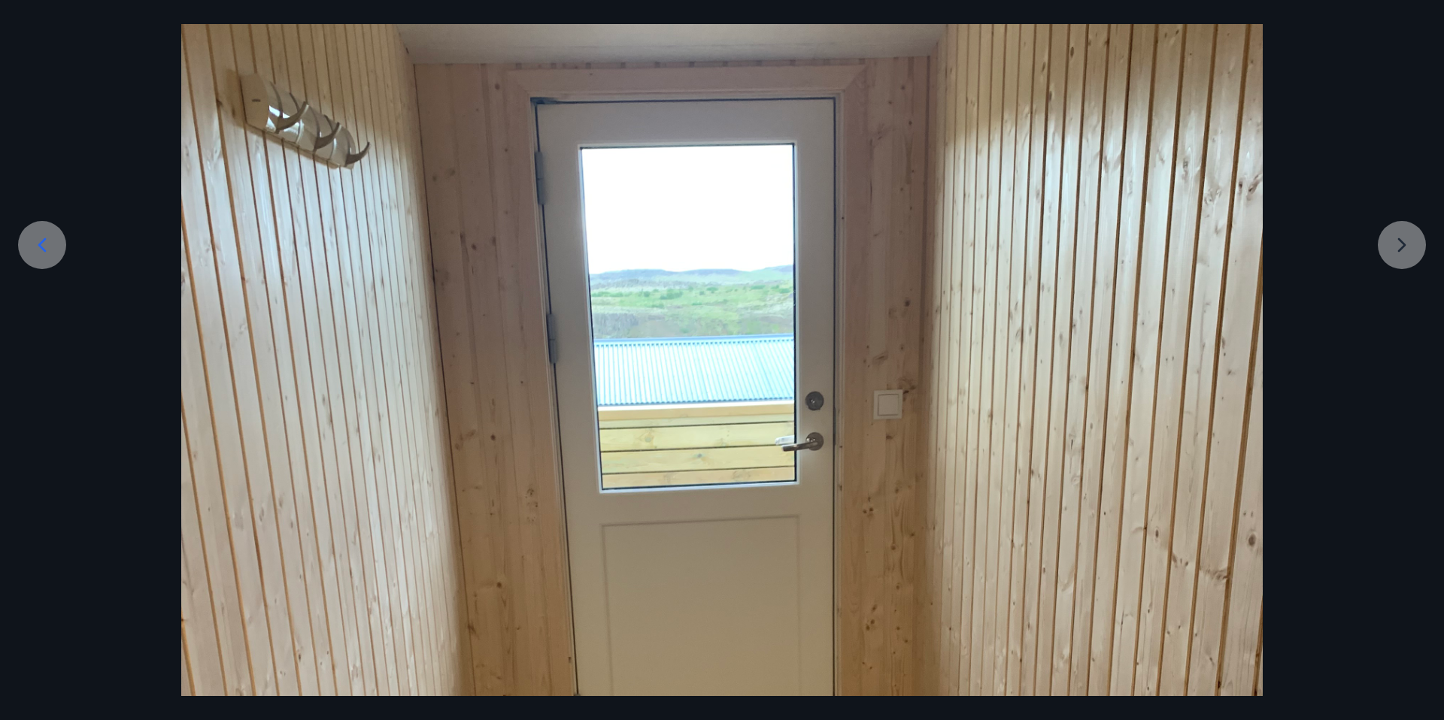
click at [1401, 247] on div at bounding box center [722, 605] width 1444 height 1441
click at [1402, 247] on div at bounding box center [722, 605] width 1444 height 1441
click at [42, 245] on icon at bounding box center [42, 245] width 24 height 24
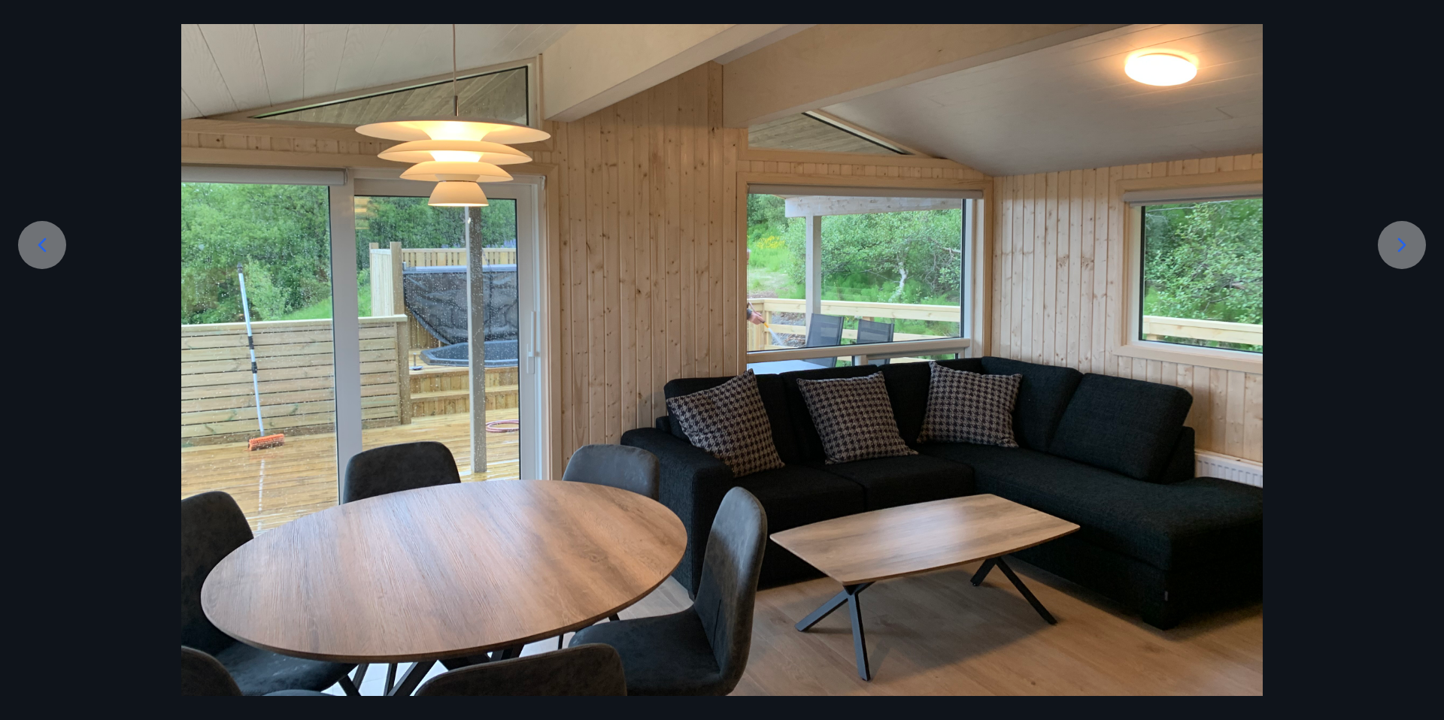
click at [1402, 245] on icon at bounding box center [1402, 245] width 24 height 24
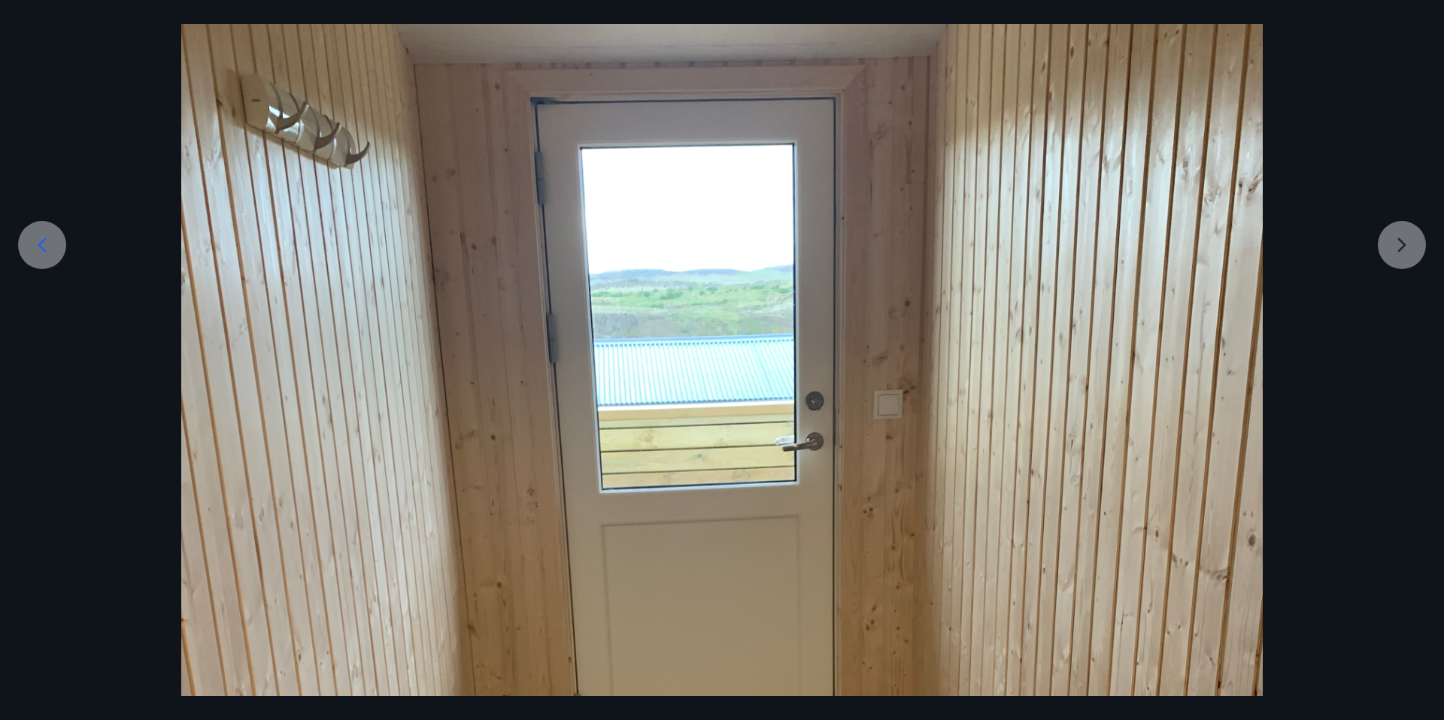
click at [1402, 245] on div at bounding box center [722, 605] width 1444 height 1441
click at [1398, 248] on div at bounding box center [722, 605] width 1444 height 1441
click at [39, 244] on icon at bounding box center [42, 245] width 8 height 14
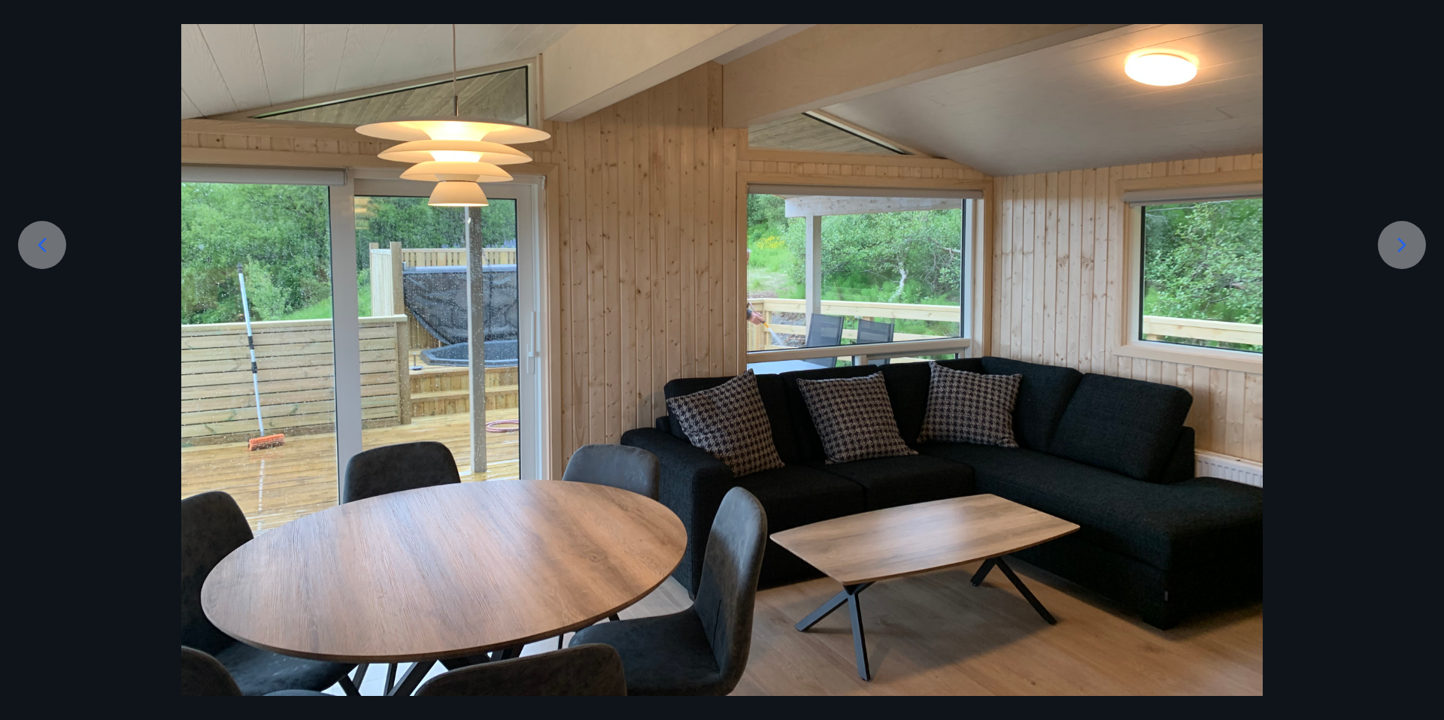
click at [39, 244] on icon at bounding box center [42, 245] width 8 height 14
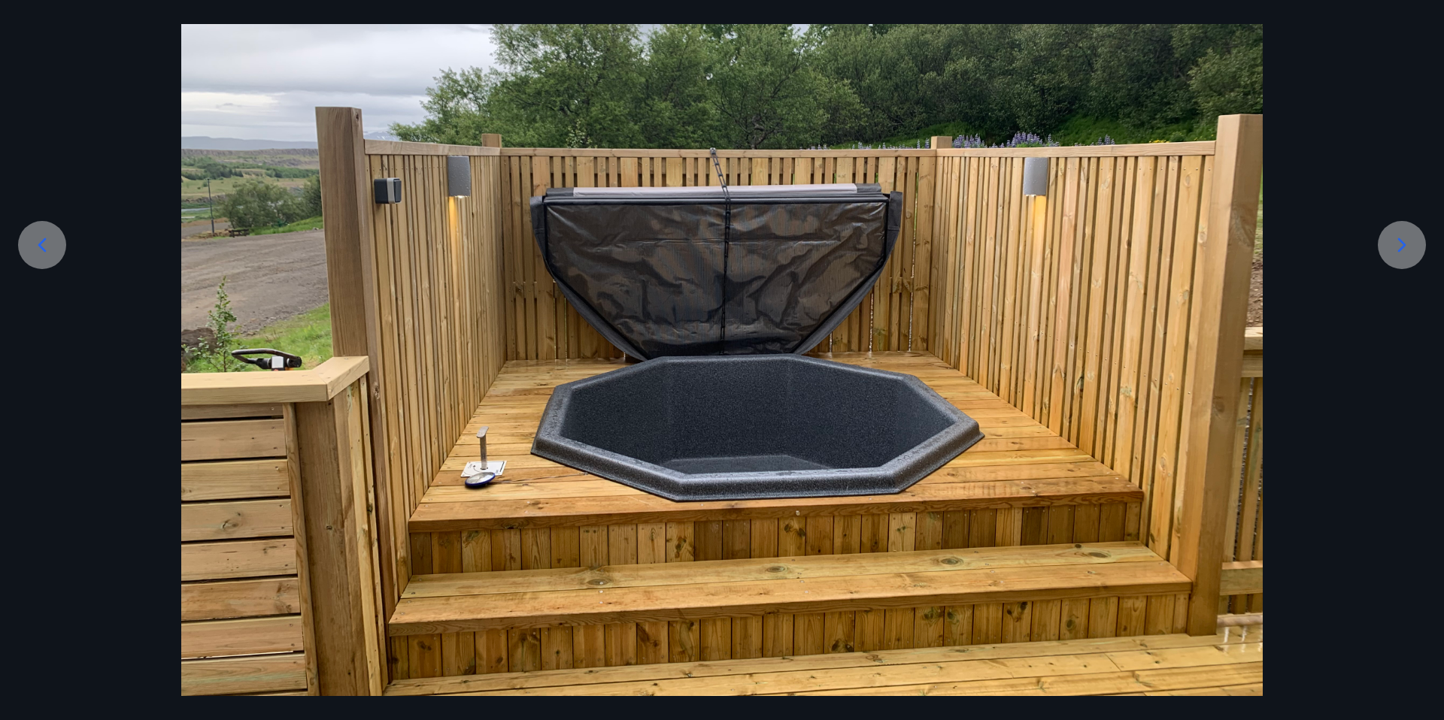
click at [39, 244] on icon at bounding box center [42, 245] width 8 height 14
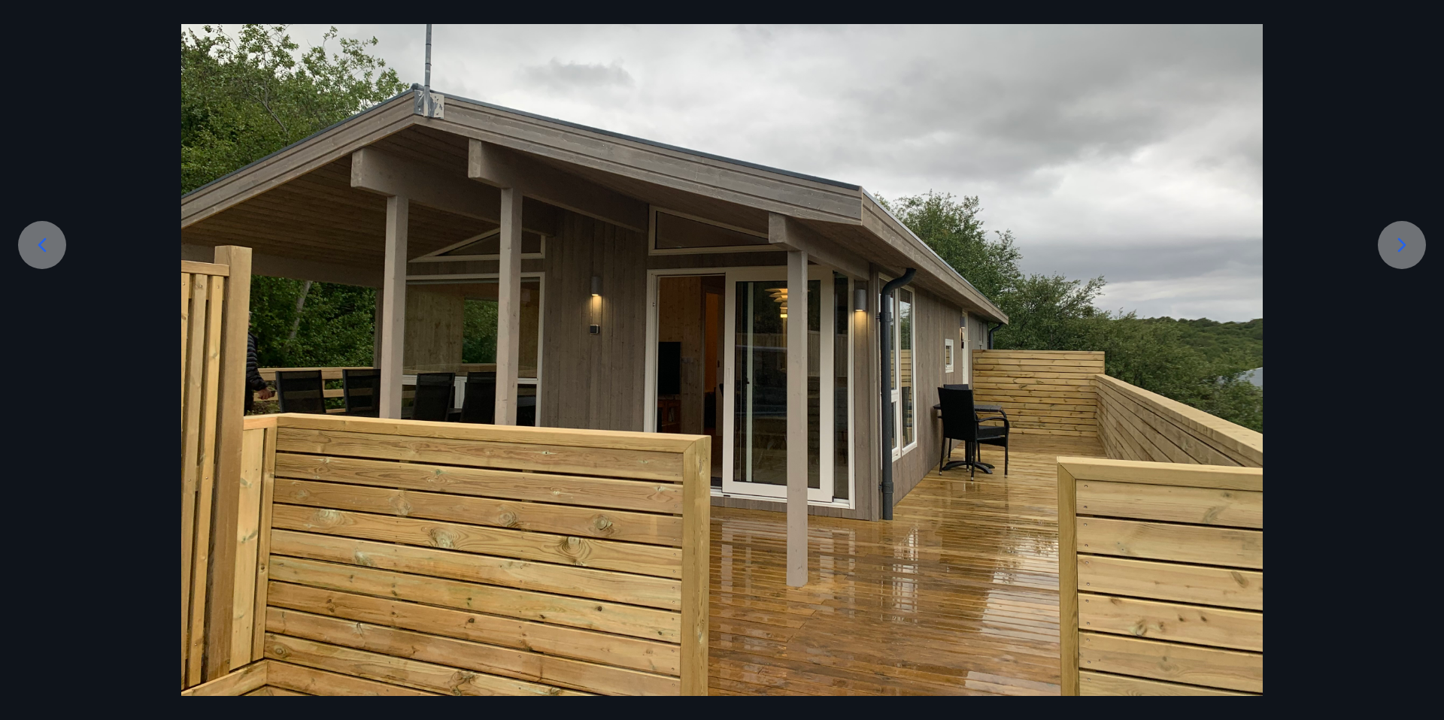
click at [39, 244] on icon at bounding box center [42, 245] width 8 height 14
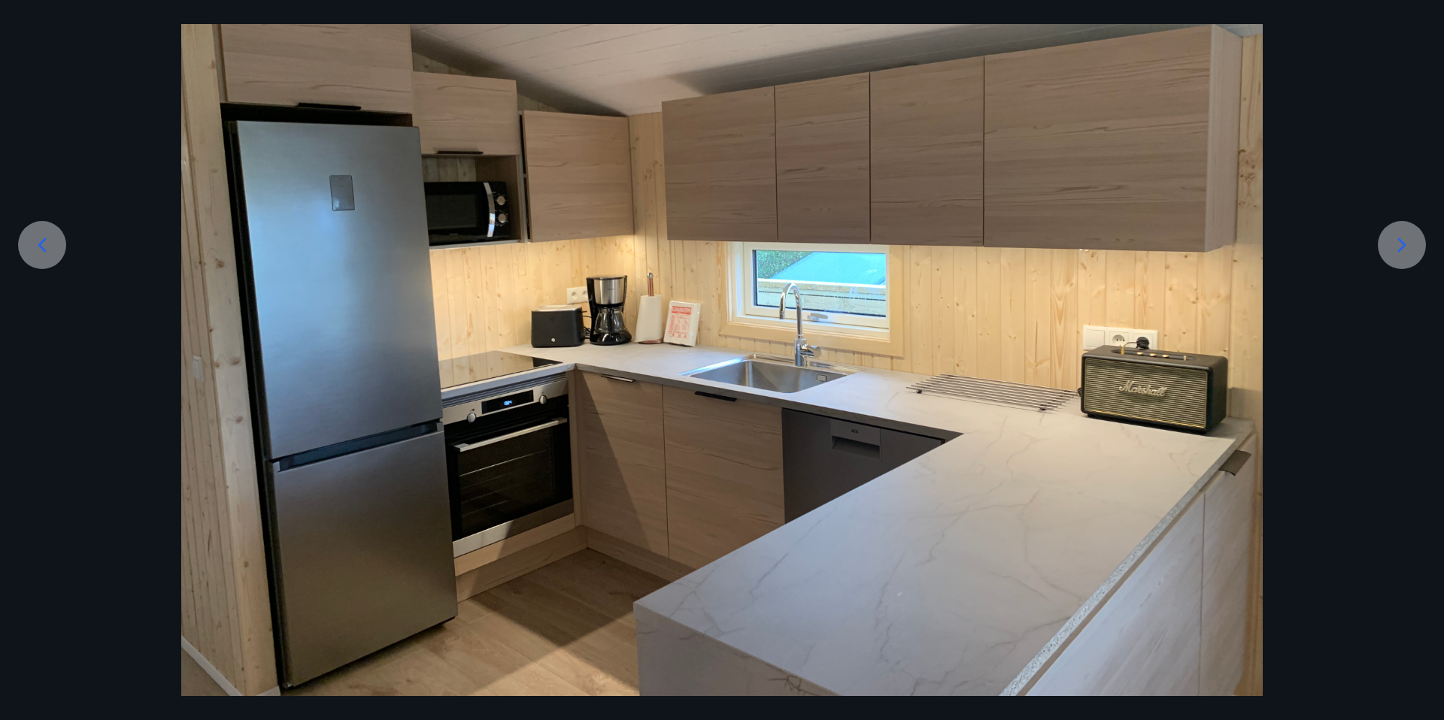
click at [39, 244] on icon at bounding box center [42, 245] width 8 height 14
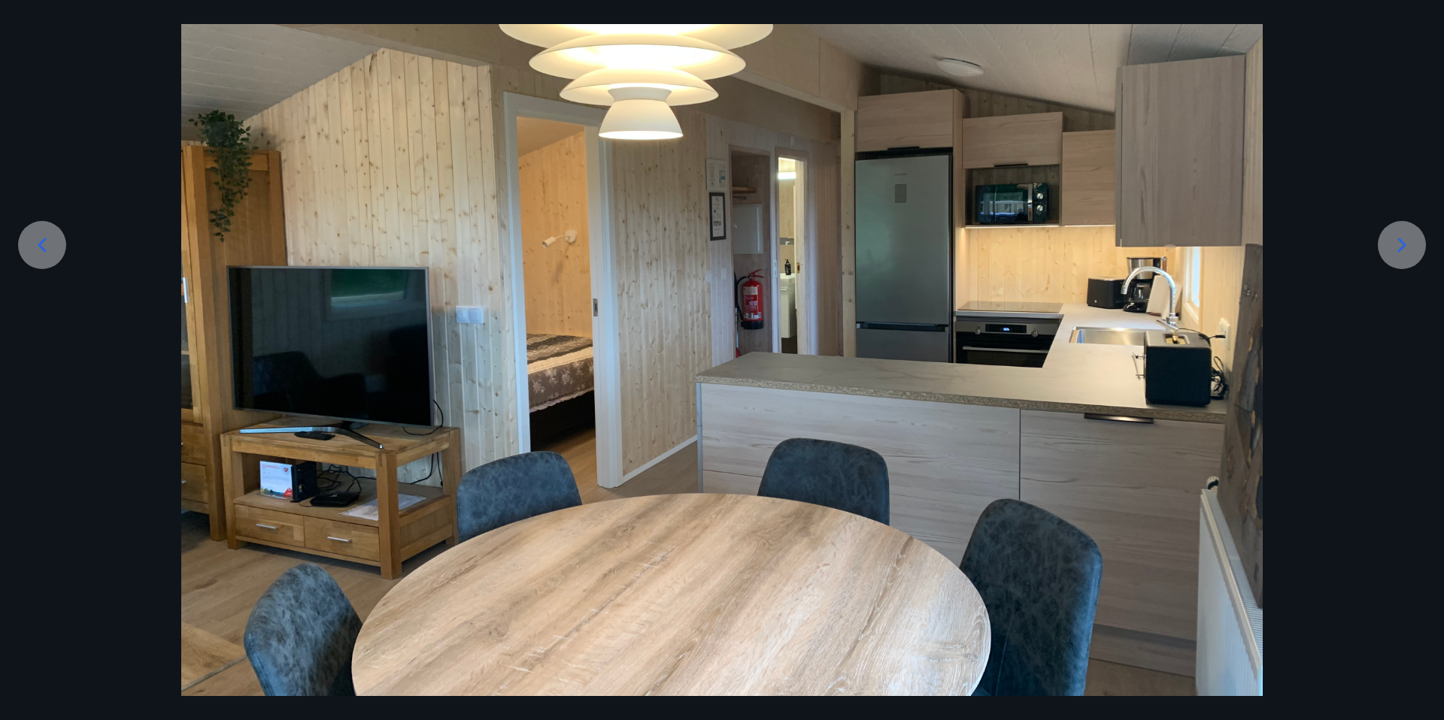
click at [1402, 244] on icon at bounding box center [1402, 245] width 8 height 14
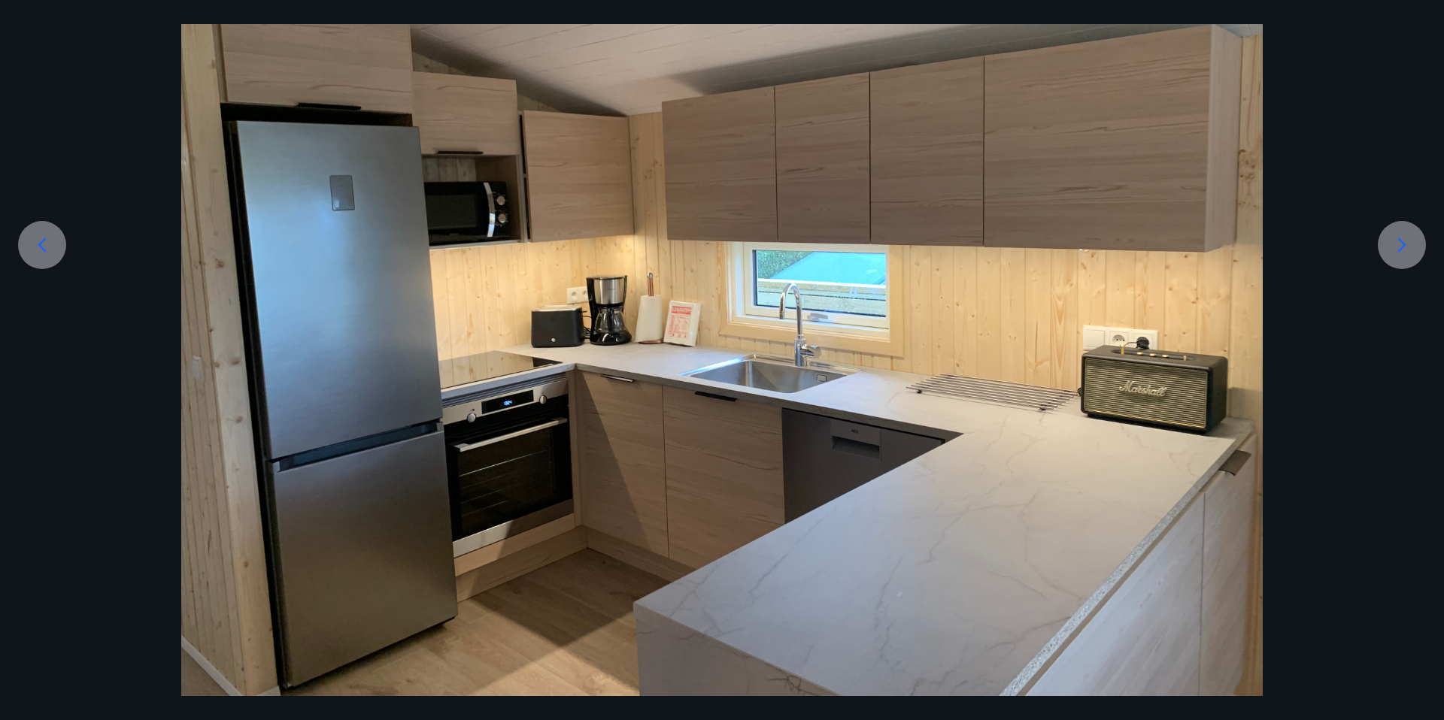
click at [1400, 246] on icon at bounding box center [1402, 245] width 24 height 24
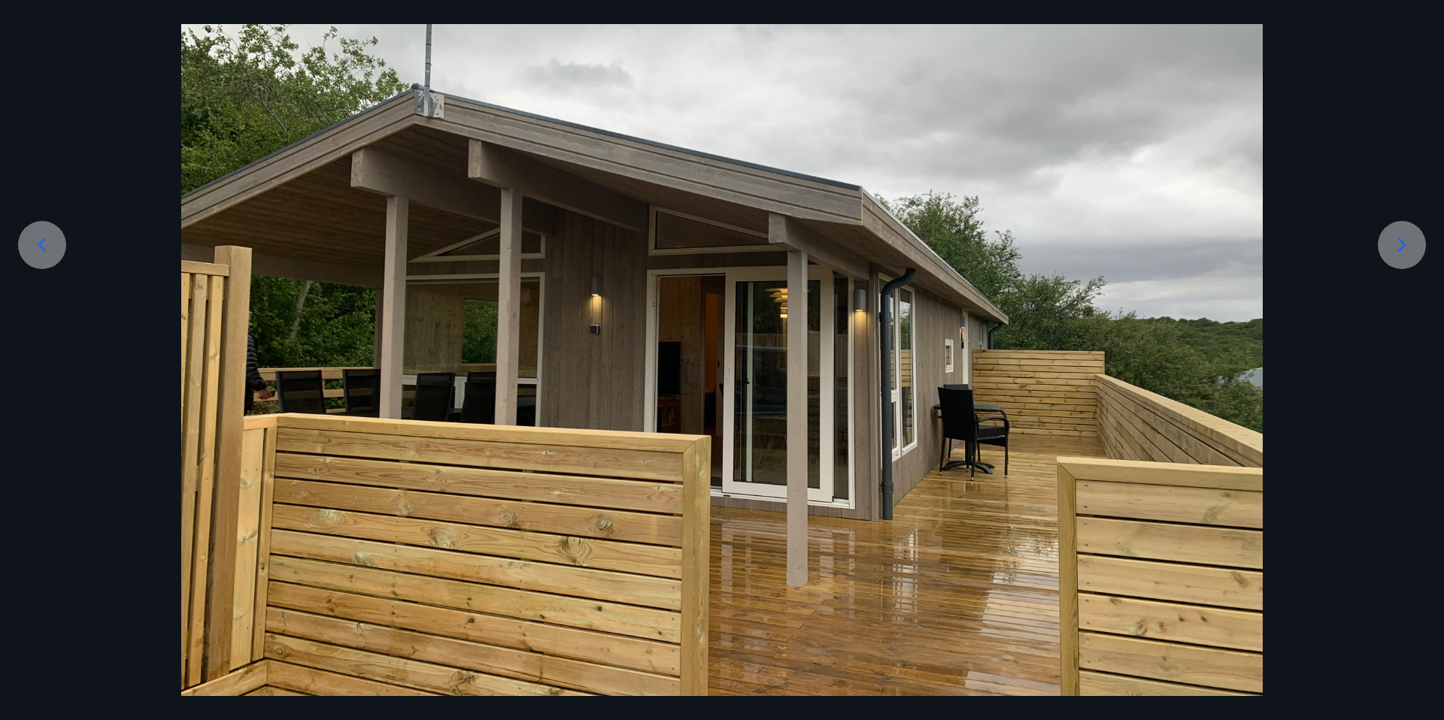
click at [1400, 246] on icon at bounding box center [1402, 245] width 24 height 24
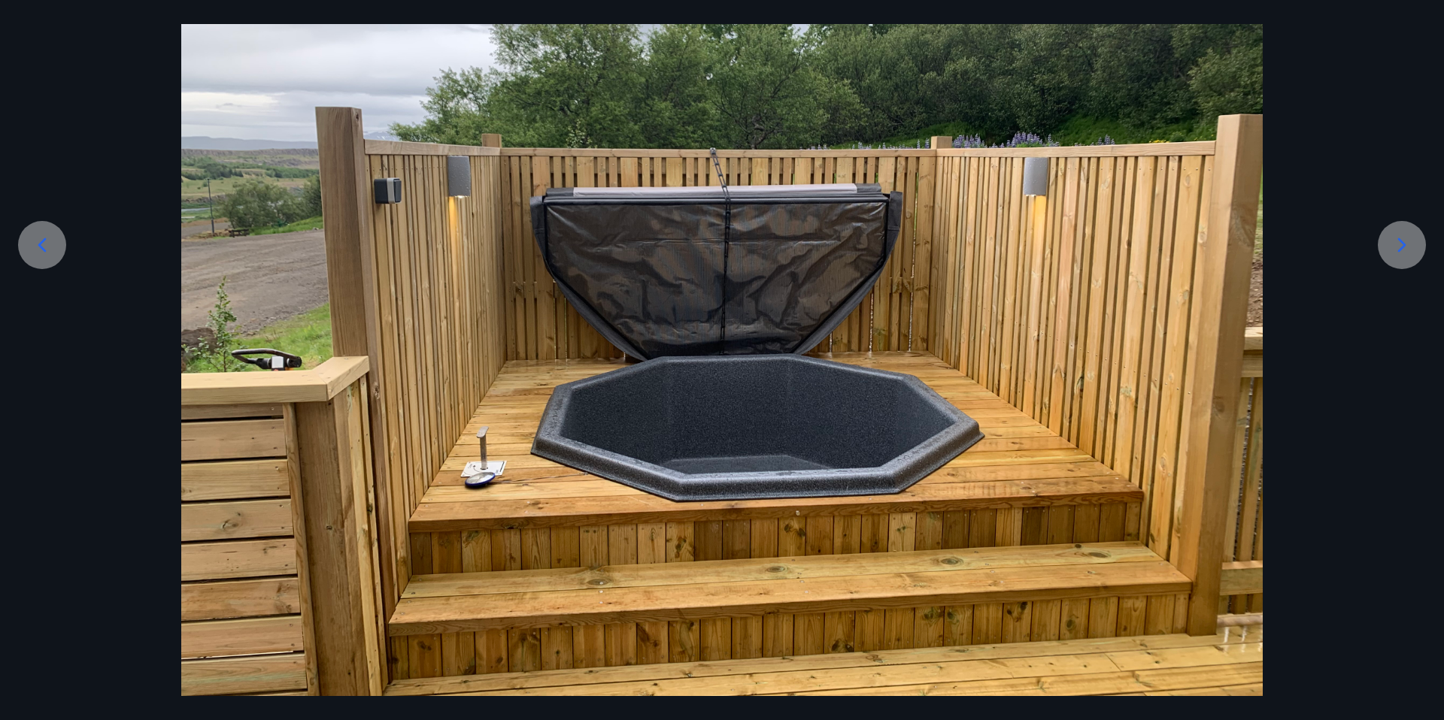
click at [1399, 246] on icon at bounding box center [1402, 245] width 24 height 24
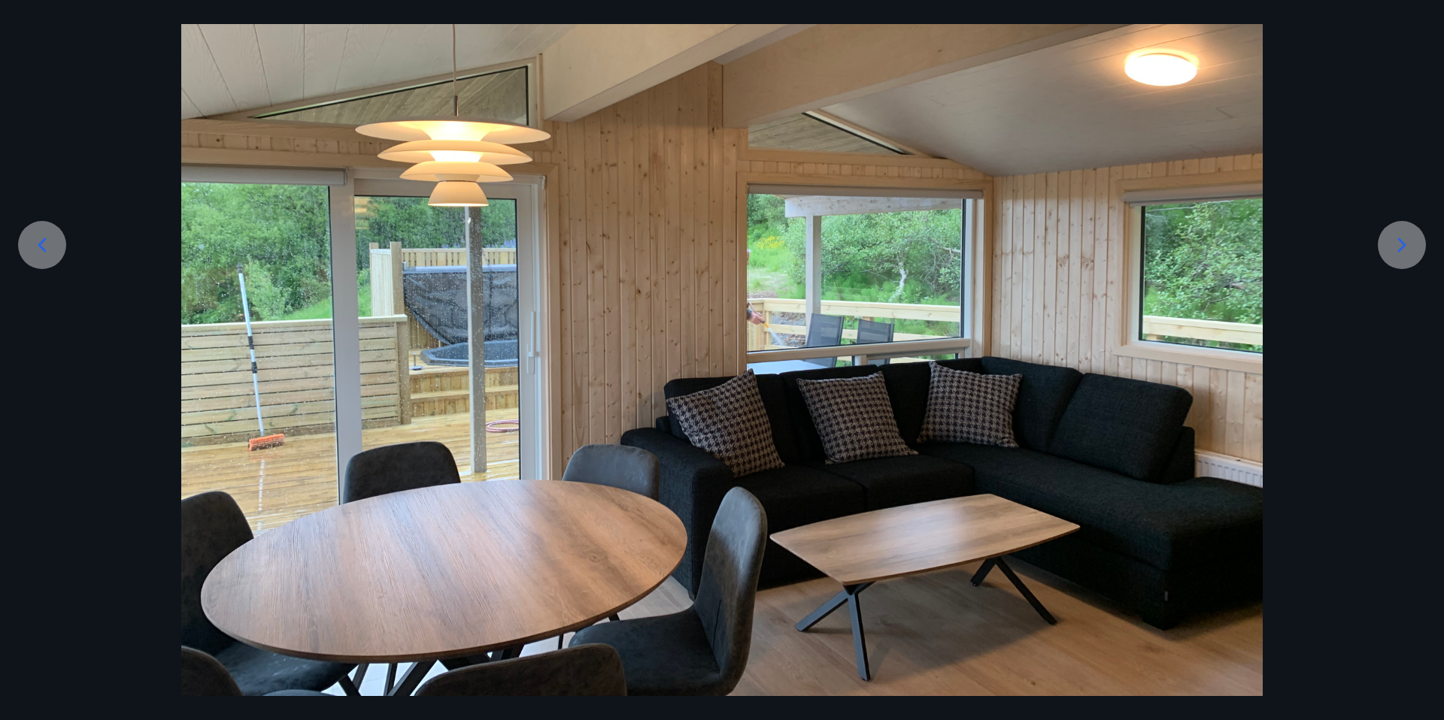
click at [1399, 246] on icon at bounding box center [1402, 245] width 24 height 24
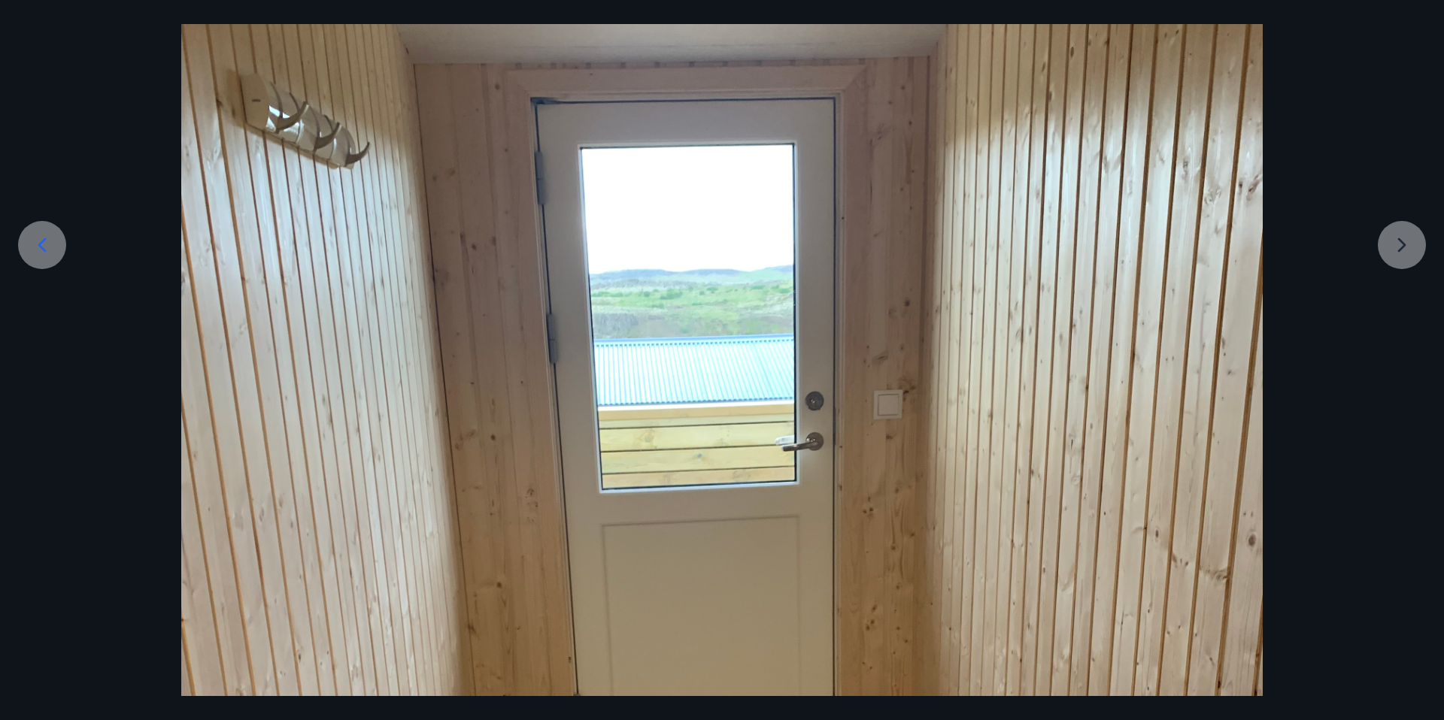
click at [1405, 246] on div at bounding box center [722, 605] width 1444 height 1441
click at [38, 241] on icon at bounding box center [42, 245] width 24 height 24
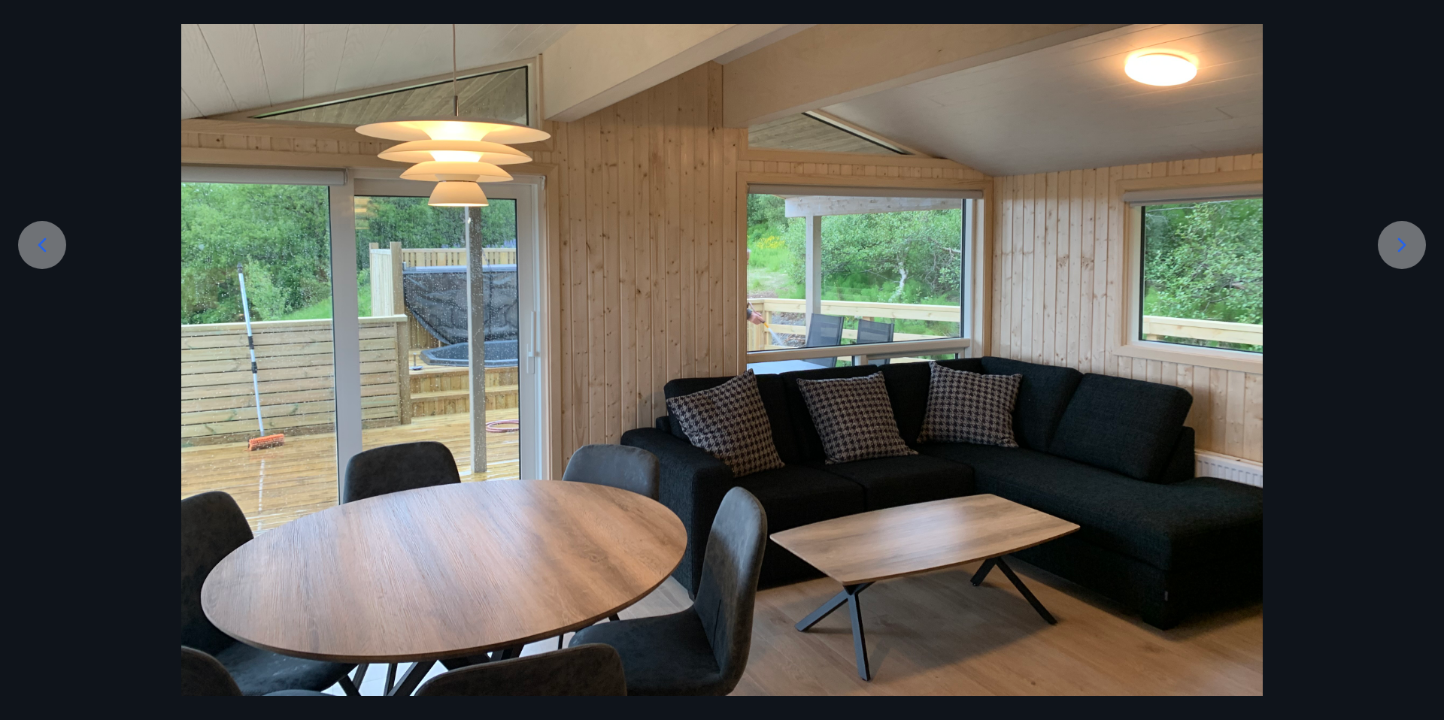
click at [40, 243] on icon at bounding box center [42, 245] width 8 height 14
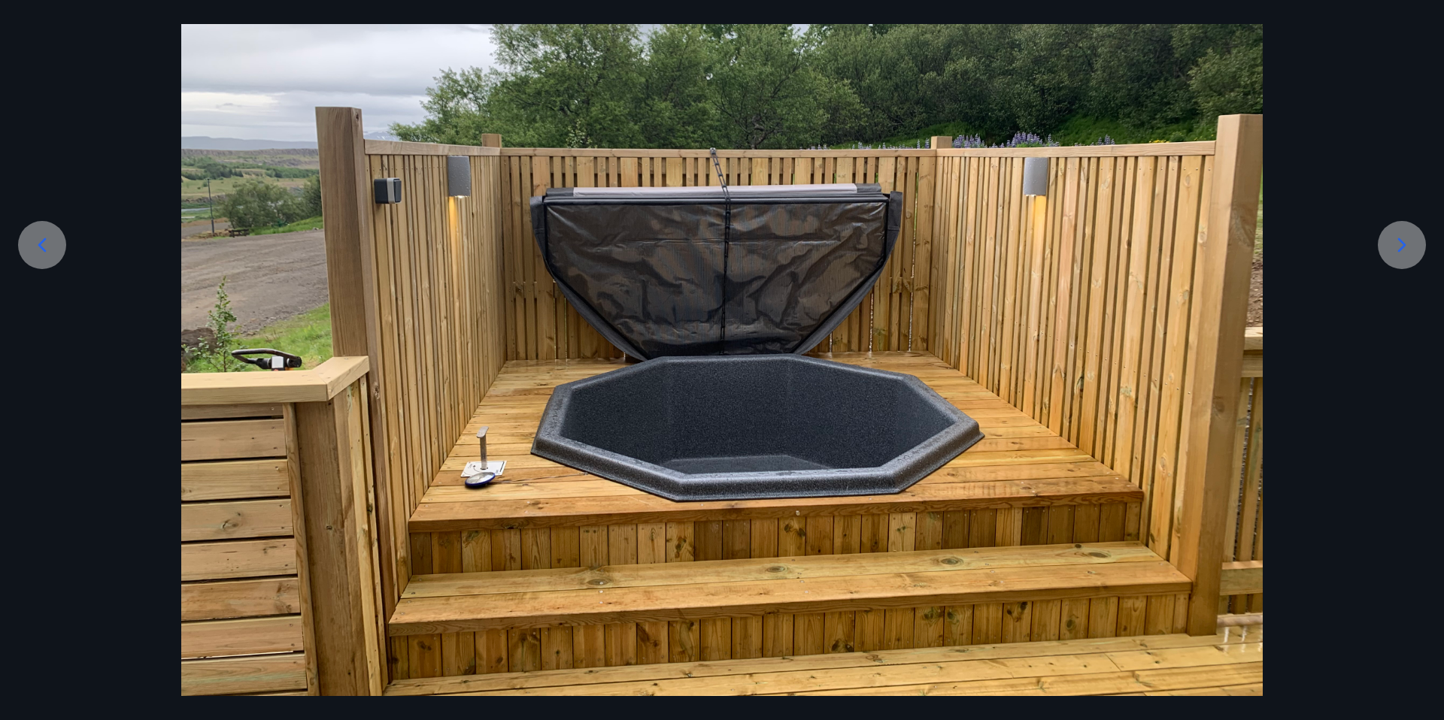
click at [37, 236] on icon at bounding box center [42, 245] width 24 height 24
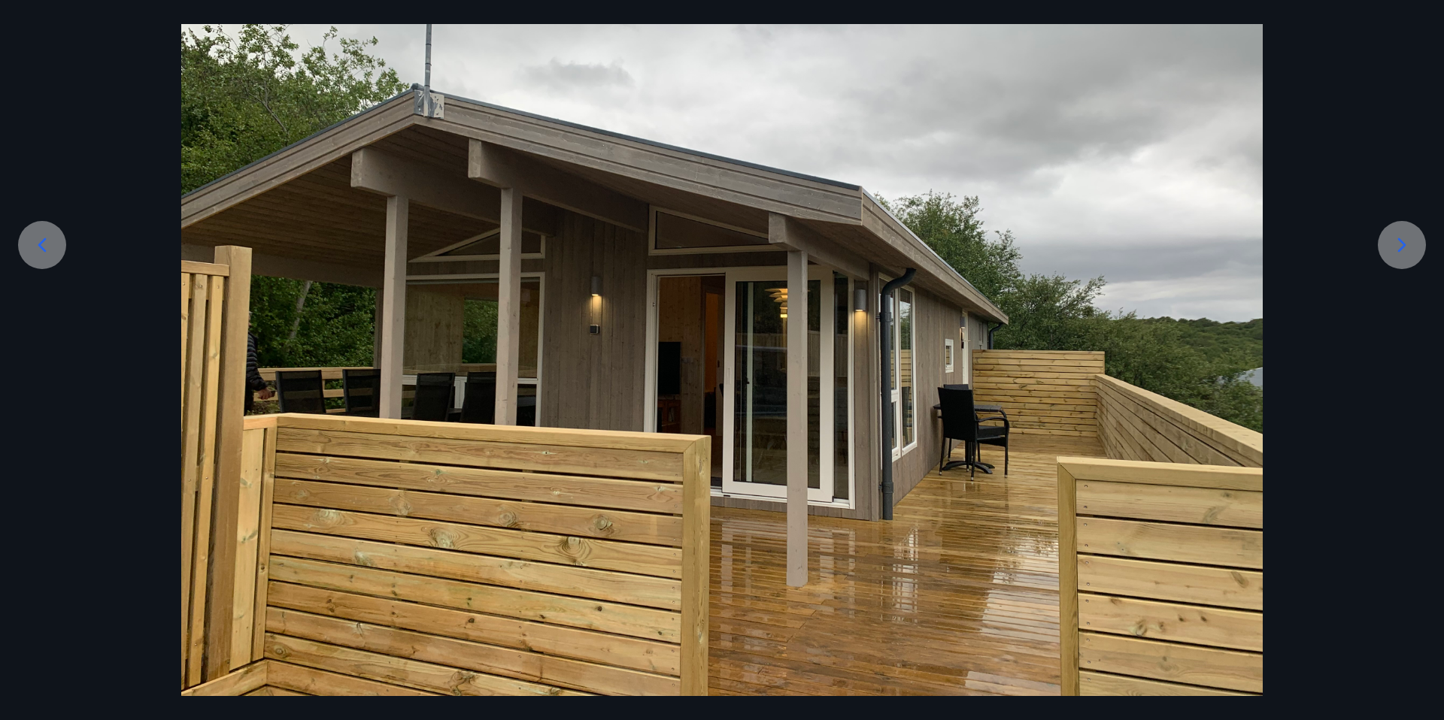
click at [54, 74] on div at bounding box center [722, 290] width 1444 height 811
click at [1403, 244] on icon at bounding box center [1402, 245] width 8 height 14
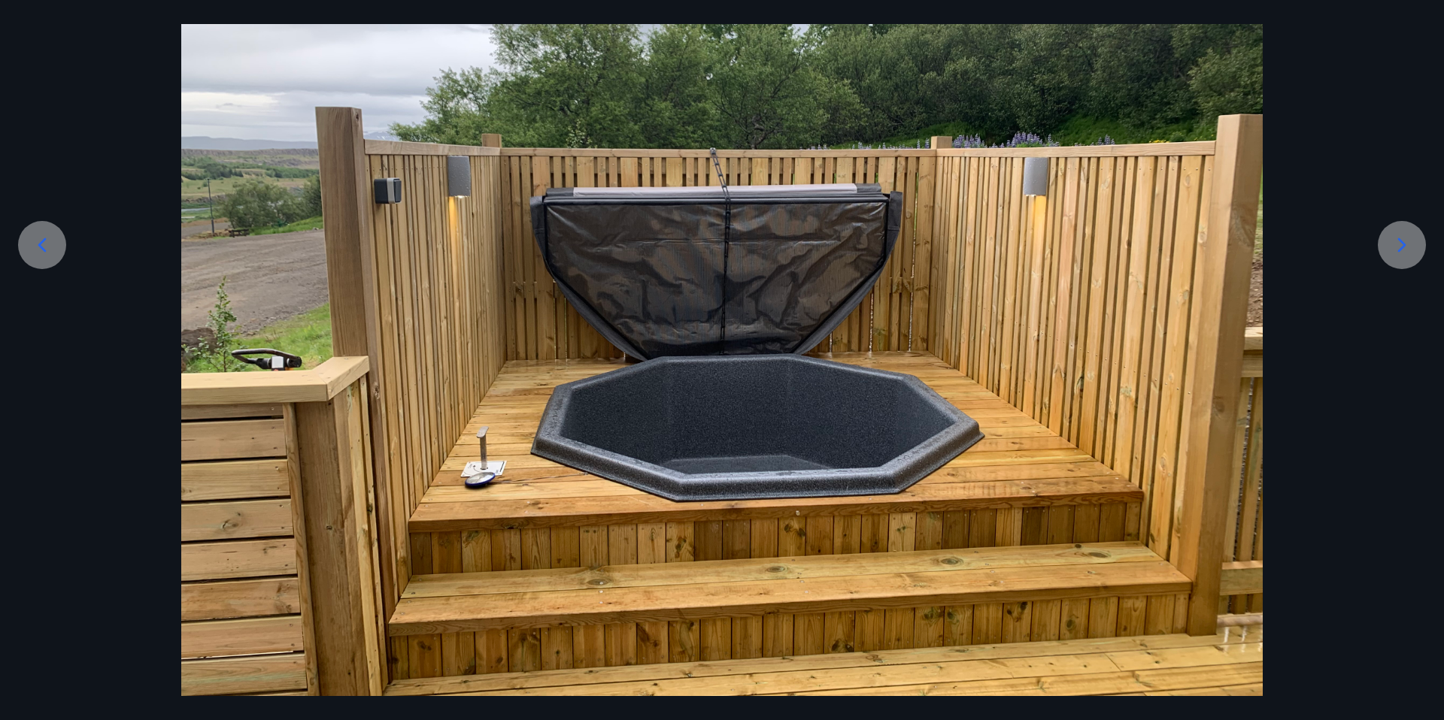
click at [1403, 244] on icon at bounding box center [1402, 245] width 8 height 14
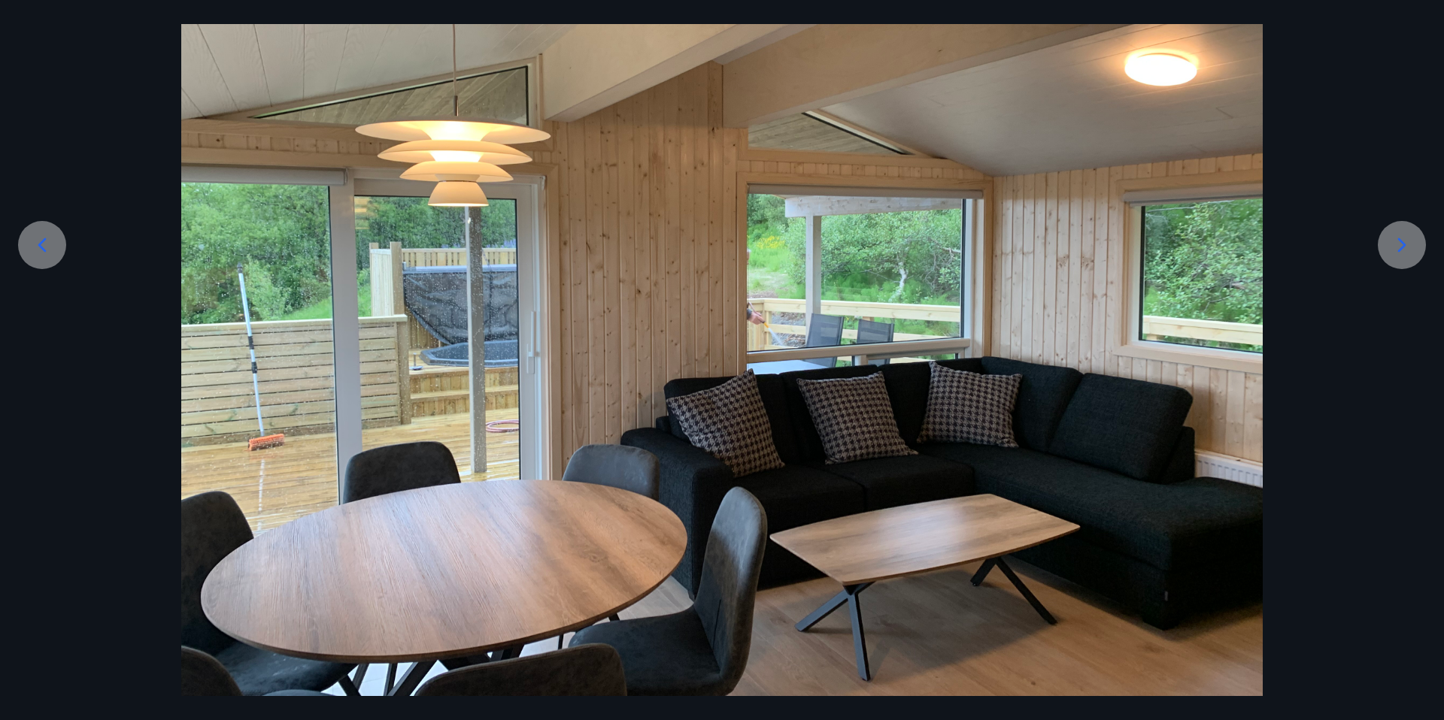
click at [1403, 244] on icon at bounding box center [1402, 245] width 8 height 14
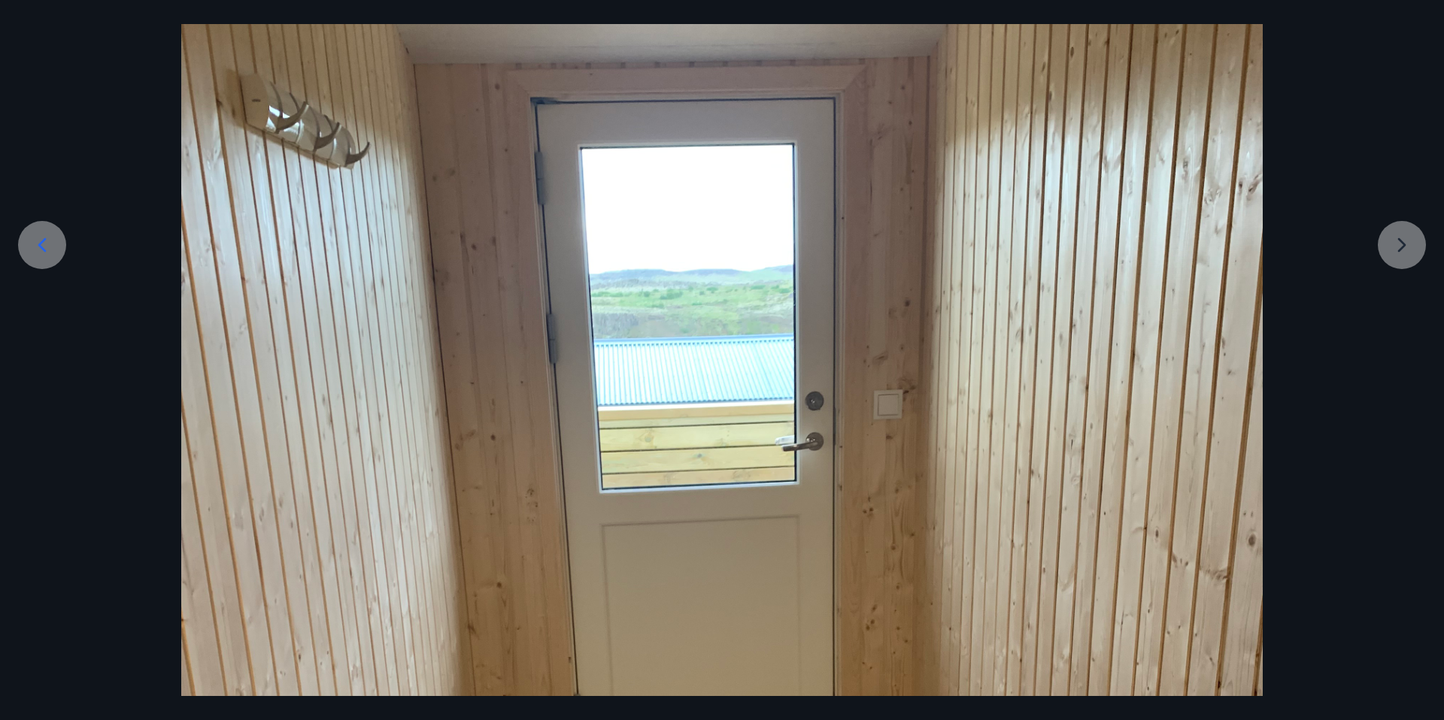
click at [1403, 244] on div at bounding box center [722, 605] width 1444 height 1441
click at [1402, 248] on div at bounding box center [722, 605] width 1444 height 1441
click at [86, 98] on div at bounding box center [722, 605] width 1444 height 1441
